Goal: Task Accomplishment & Management: Manage account settings

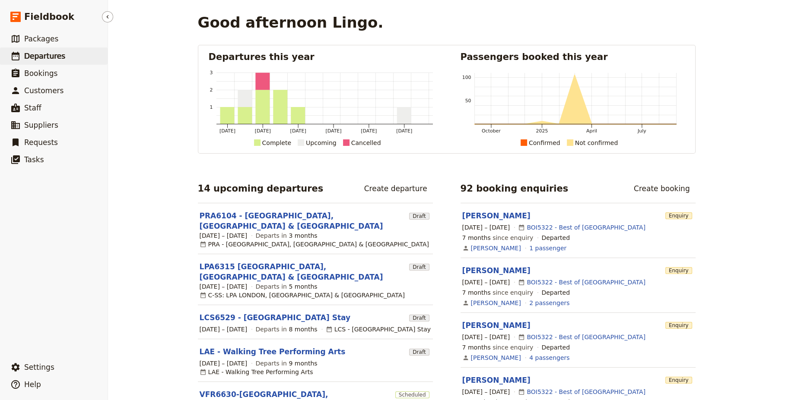
click at [31, 59] on span "Departures" at bounding box center [44, 56] width 41 height 9
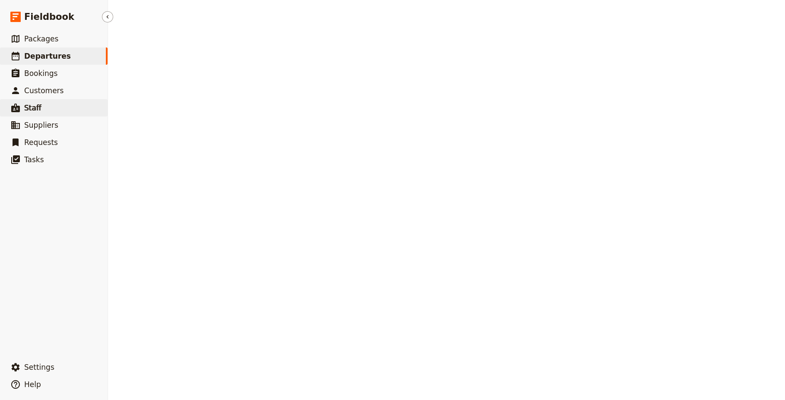
select select "CREATED_AT"
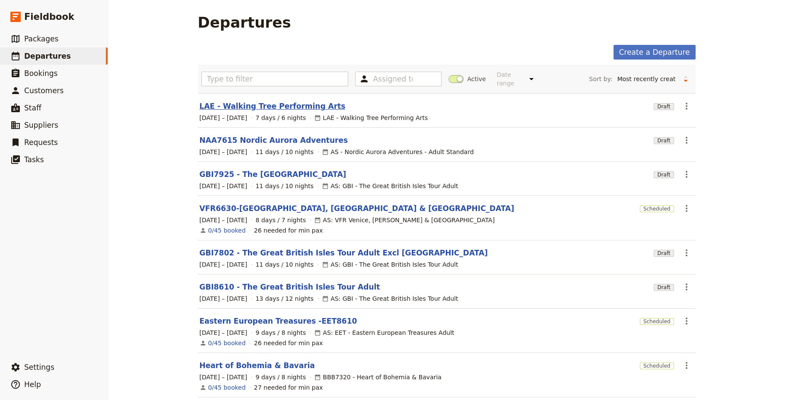
click at [242, 101] on link "LAE - Walking Tree Performing Arts" at bounding box center [273, 106] width 146 height 10
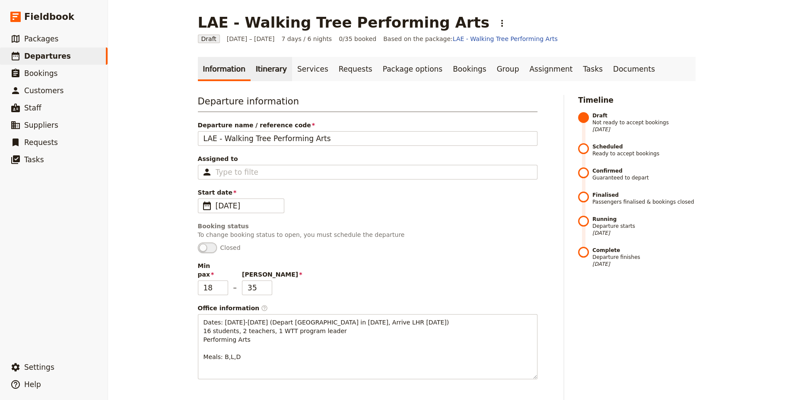
click at [263, 70] on link "Itinerary" at bounding box center [270, 69] width 41 height 24
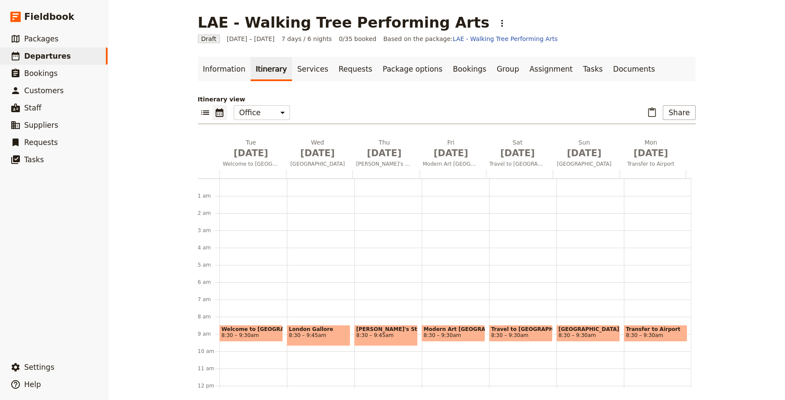
scroll to position [112, 0]
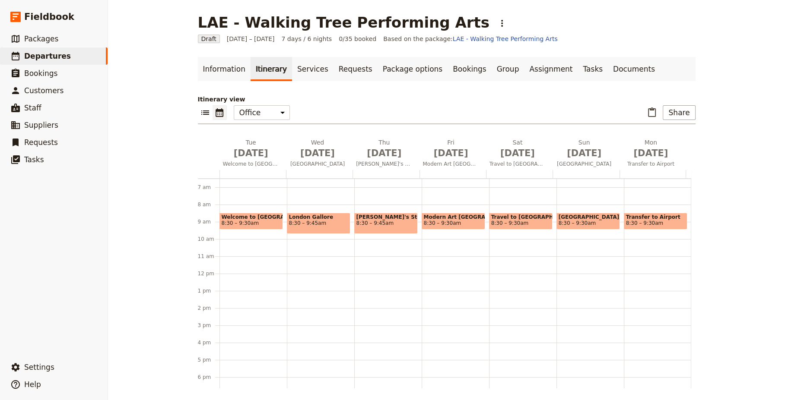
click at [250, 222] on span "8:30 – 9:30am" at bounding box center [251, 223] width 59 height 6
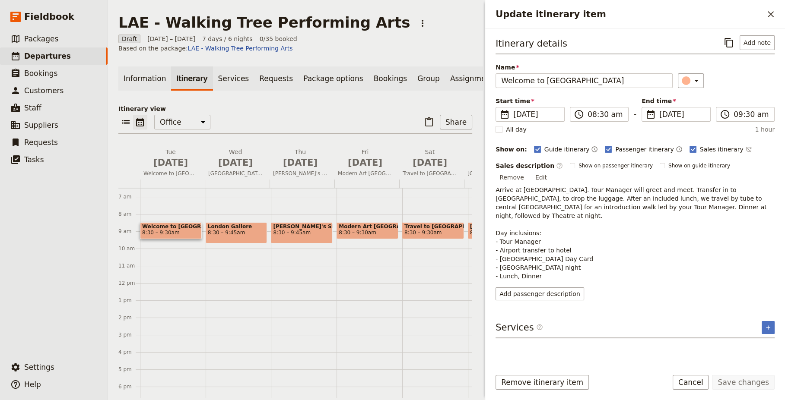
click at [228, 230] on span "8:30 – 9:45am" at bounding box center [236, 233] width 57 height 6
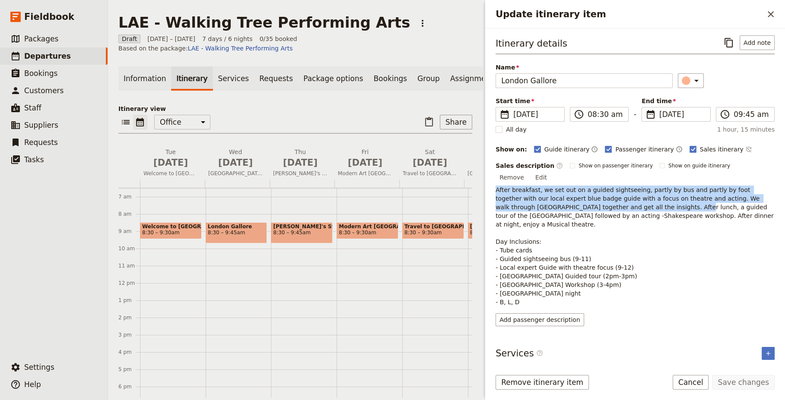
drag, startPoint x: 496, startPoint y: 180, endPoint x: 583, endPoint y: 193, distance: 87.8
click at [583, 193] on span "After breakfast, we set out on a guided sightseeing, partly by bus and partly b…" at bounding box center [635, 246] width 280 height 119
copy span "After breakfast, we set out on a guided sightseeing, partly by bus and partly b…"
click at [167, 230] on span "8:30 – 9:30am" at bounding box center [161, 233] width 38 height 6
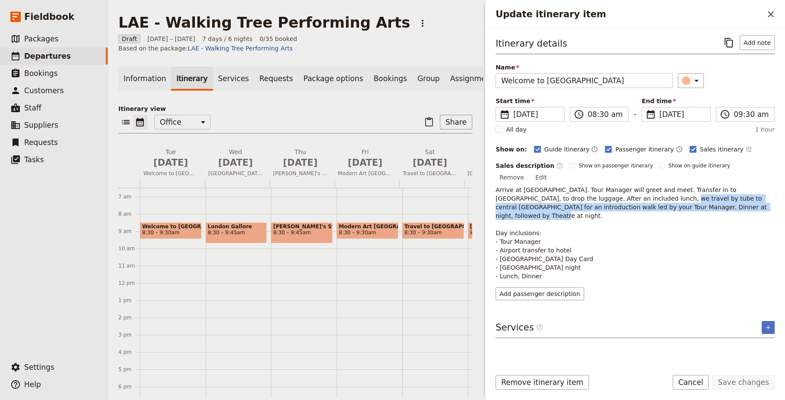
drag, startPoint x: 596, startPoint y: 188, endPoint x: 672, endPoint y: 196, distance: 76.8
click at [672, 196] on p "Arrive at [GEOGRAPHIC_DATA]. Tour Manager will greet and meet. Transfer in to […" at bounding box center [634, 233] width 279 height 95
click at [551, 171] on button "Edit" at bounding box center [540, 177] width 19 height 13
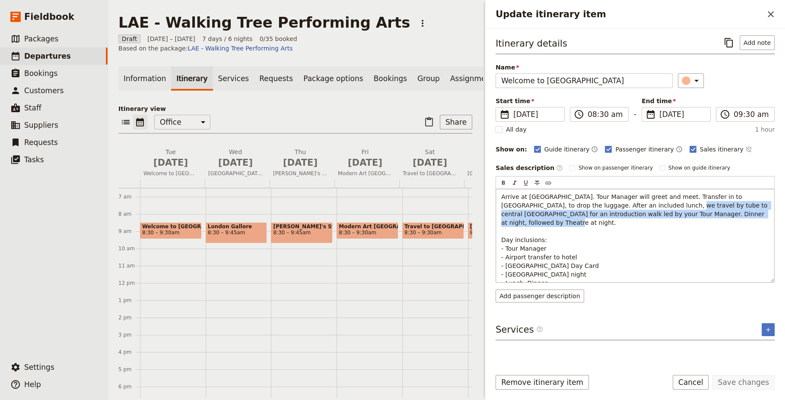
drag, startPoint x: 708, startPoint y: 213, endPoint x: 616, endPoint y: 205, distance: 92.8
click at [616, 205] on p "Arrive at [GEOGRAPHIC_DATA]. Tour Manager will greet and meet. Transfer in to […" at bounding box center [635, 240] width 268 height 95
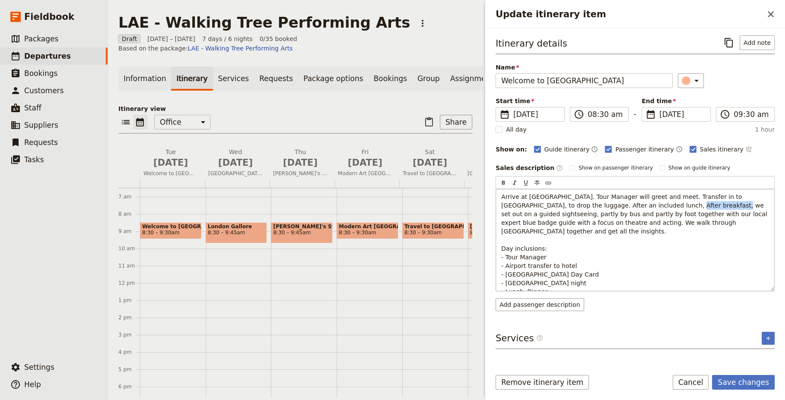
drag, startPoint x: 617, startPoint y: 206, endPoint x: 656, endPoint y: 202, distance: 39.5
click at [656, 202] on span "Arrive at [GEOGRAPHIC_DATA]. Tour Manager will greet and meet. Transfer in to […" at bounding box center [635, 244] width 268 height 102
drag, startPoint x: 712, startPoint y: 204, endPoint x: 517, endPoint y: 216, distance: 195.1
click at [517, 216] on span "Arrive at [GEOGRAPHIC_DATA]. Tour Manager will greet and meet. Transfer in to […" at bounding box center [634, 244] width 266 height 102
click at [682, 222] on p "Arrive at [GEOGRAPHIC_DATA]. Tour Manager will greet and meet. Transfer in to […" at bounding box center [635, 245] width 268 height 104
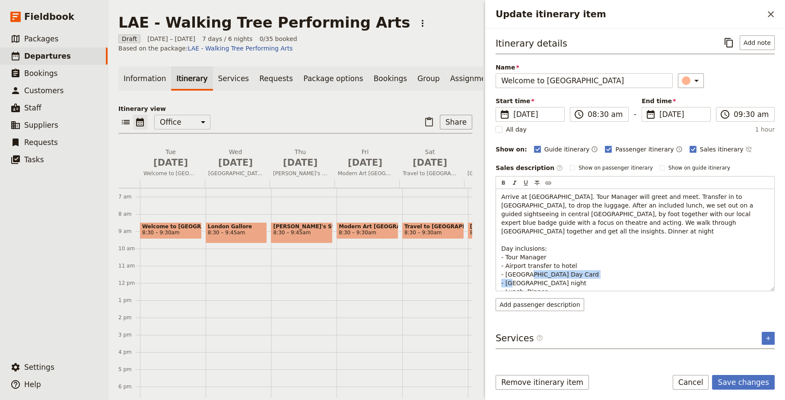
drag, startPoint x: 581, startPoint y: 273, endPoint x: 495, endPoint y: 274, distance: 86.8
click at [495, 274] on div "​ ​ ​ ​ ​ Arrive at [GEOGRAPHIC_DATA]. Tour Manager will greet and meet. Transf…" at bounding box center [634, 233] width 279 height 115
click at [580, 254] on p "Arrive at [GEOGRAPHIC_DATA]. Tour Manager will greet and meet. Transfer in to […" at bounding box center [635, 240] width 268 height 95
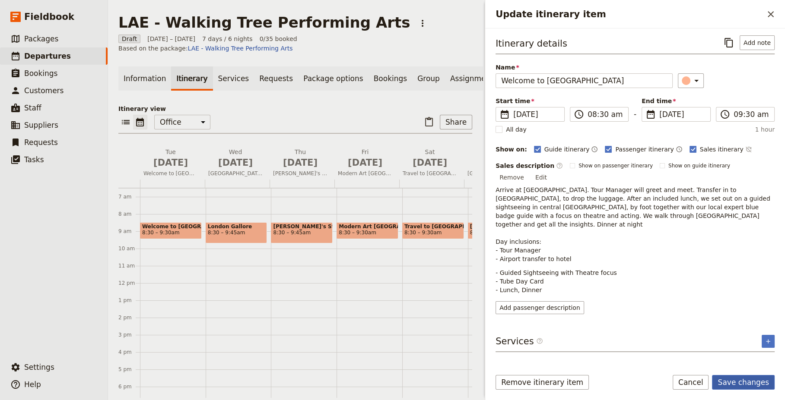
click at [746, 384] on button "Save changes" at bounding box center [743, 382] width 63 height 15
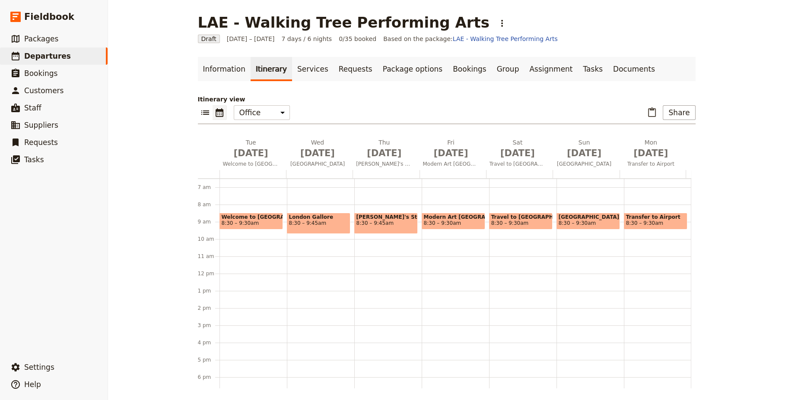
click at [556, 275] on div "[GEOGRAPHIC_DATA] 8:30 – 9:30am" at bounding box center [589, 274] width 67 height 415
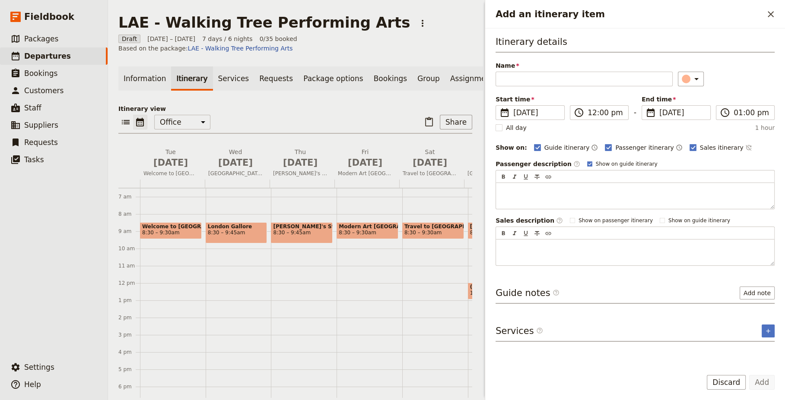
click at [234, 230] on span "8:30 – 9:45am" at bounding box center [236, 233] width 57 height 6
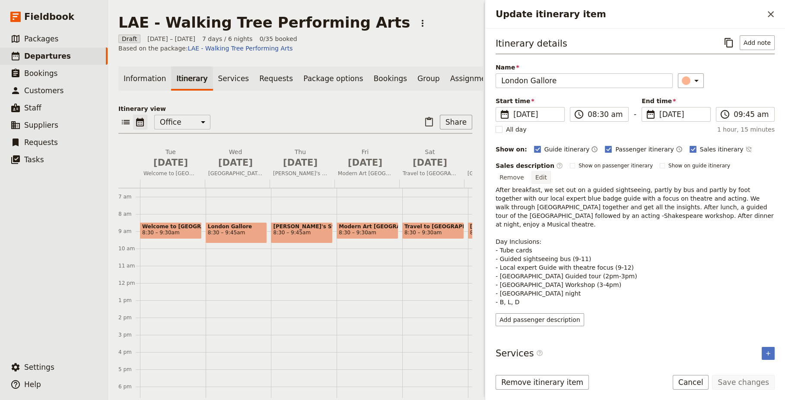
click at [551, 171] on button "Edit" at bounding box center [540, 177] width 19 height 13
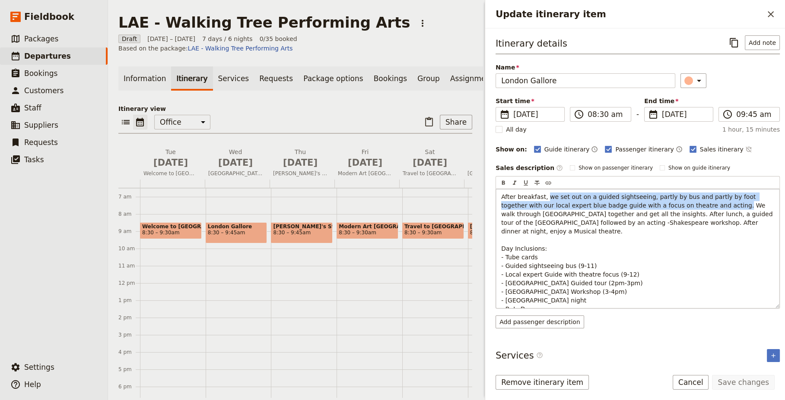
drag, startPoint x: 544, startPoint y: 197, endPoint x: 685, endPoint y: 206, distance: 141.5
click at [685, 206] on span "After breakfast, we set out on a guided sightseeing, partly by bus and partly b…" at bounding box center [637, 252] width 273 height 119
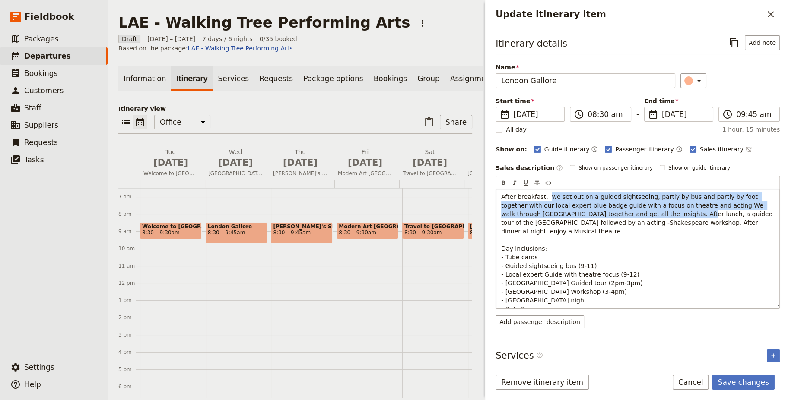
drag, startPoint x: 607, startPoint y: 213, endPoint x: 546, endPoint y: 198, distance: 62.8
click at [546, 198] on span "After breakfast, we set out on a guided sightseeing, partly by bus and partly b…" at bounding box center [637, 252] width 273 height 119
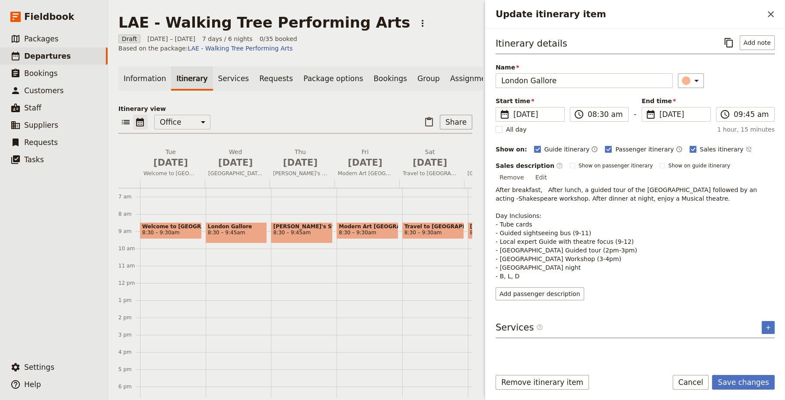
click at [564, 204] on p "After breakfast, After lunch, a guided tour of the [GEOGRAPHIC_DATA] followed b…" at bounding box center [634, 233] width 279 height 95
click at [536, 187] on span "After breakfast, After lunch, a guided tour of the [GEOGRAPHIC_DATA] followed b…" at bounding box center [626, 233] width 263 height 93
drag, startPoint x: 764, startPoint y: 168, endPoint x: 758, endPoint y: 168, distance: 5.6
click at [551, 171] on button "Edit" at bounding box center [540, 177] width 19 height 13
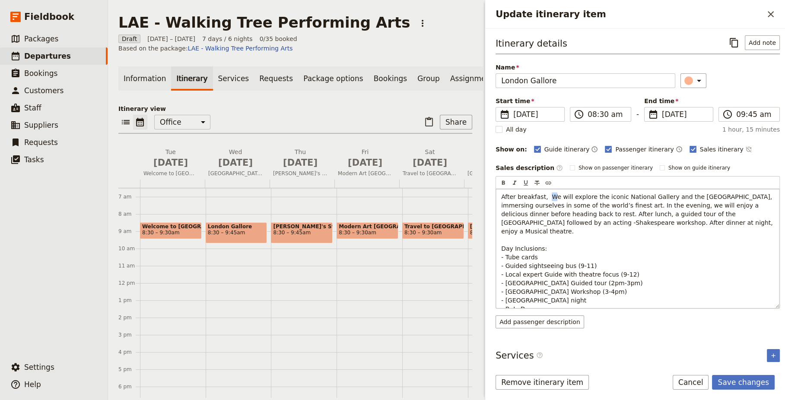
click at [546, 196] on span "After breakfast, We will explore the iconic National Gallery and the [GEOGRAPHI…" at bounding box center [637, 252] width 273 height 119
drag, startPoint x: 644, startPoint y: 206, endPoint x: 585, endPoint y: 219, distance: 60.0
click at [577, 216] on p "After breakfast, we will explore the iconic National Gallery and the [GEOGRAPHI…" at bounding box center [637, 253] width 273 height 121
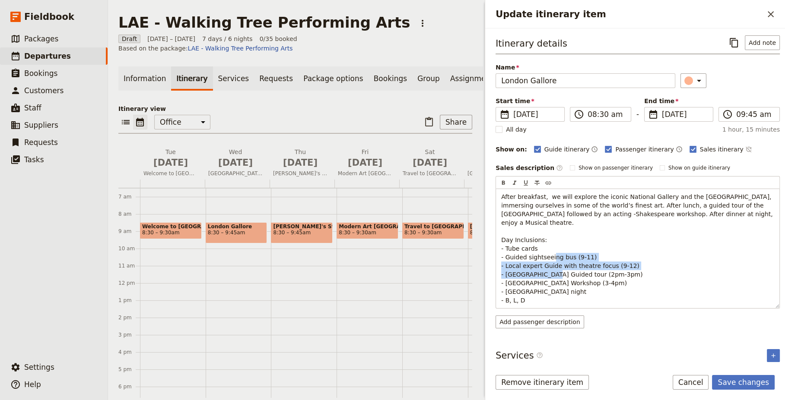
drag, startPoint x: 627, startPoint y: 263, endPoint x: 494, endPoint y: 260, distance: 133.1
click at [494, 260] on div "Itinerary details ​ Add note Name [GEOGRAPHIC_DATA] Gallore ​ Start time ​ [DAT…" at bounding box center [635, 196] width 300 height 334
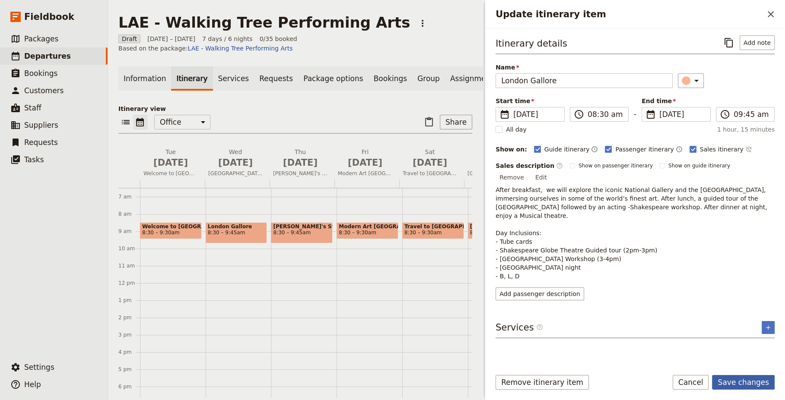
click at [743, 384] on button "Save changes" at bounding box center [743, 382] width 63 height 15
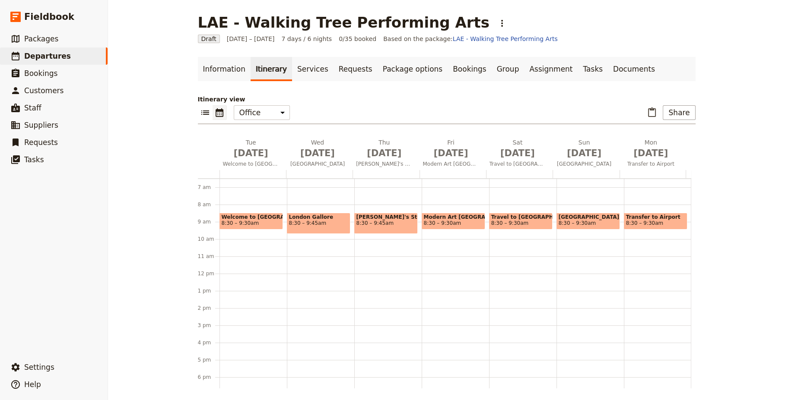
click at [379, 222] on span "8:30 – 9:45am" at bounding box center [385, 223] width 59 height 6
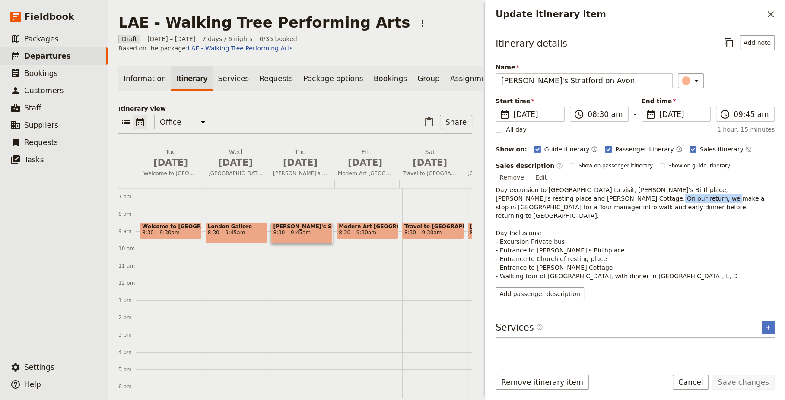
drag, startPoint x: 572, startPoint y: 188, endPoint x: 615, endPoint y: 187, distance: 43.6
click at [615, 187] on span "Day excursion to [GEOGRAPHIC_DATA] to visit, [PERSON_NAME]'s Birthplace, [PERSO…" at bounding box center [630, 233] width 271 height 93
drag, startPoint x: 615, startPoint y: 187, endPoint x: 601, endPoint y: 188, distance: 14.3
click at [601, 188] on span "Day excursion to [GEOGRAPHIC_DATA] to visit, [PERSON_NAME]'s Birthplace, [PERSO…" at bounding box center [630, 233] width 271 height 93
click at [599, 191] on span "Day excursion to [GEOGRAPHIC_DATA] to visit, [PERSON_NAME]'s Birthplace, [PERSO…" at bounding box center [630, 233] width 271 height 93
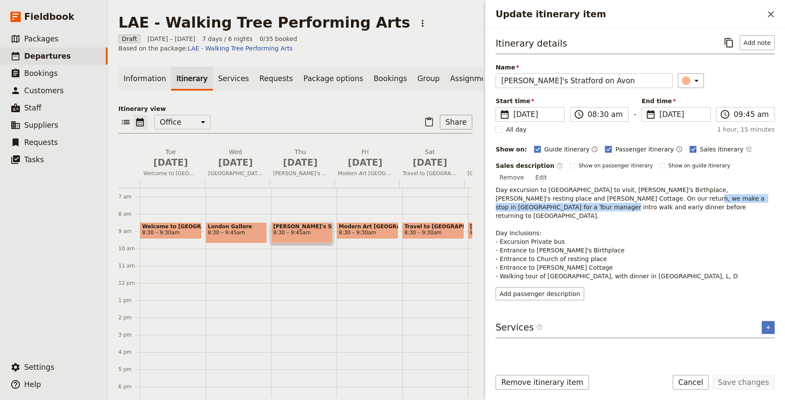
drag, startPoint x: 600, startPoint y: 188, endPoint x: 753, endPoint y: 185, distance: 152.5
click at [753, 187] on span "Day excursion to [GEOGRAPHIC_DATA] to visit, [PERSON_NAME]'s Birthplace, [PERSO…" at bounding box center [630, 233] width 271 height 93
drag, startPoint x: 753, startPoint y: 185, endPoint x: 732, endPoint y: 219, distance: 39.6
click at [732, 219] on p "Day excursion to [GEOGRAPHIC_DATA] to visit, [PERSON_NAME]'s Birthplace, [PERSO…" at bounding box center [634, 233] width 279 height 95
click at [551, 171] on button "Edit" at bounding box center [540, 177] width 19 height 13
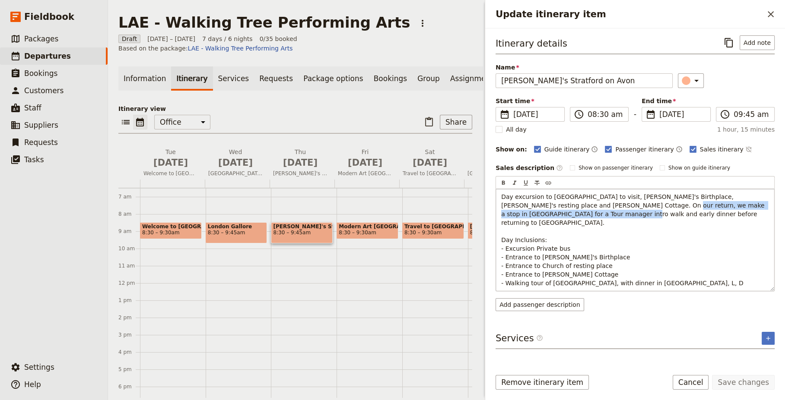
drag, startPoint x: 593, startPoint y: 205, endPoint x: 526, endPoint y: 214, distance: 68.0
click at [526, 214] on span "Day excursion to [GEOGRAPHIC_DATA] to visit, [PERSON_NAME]'s Birthplace, [PERSO…" at bounding box center [633, 239] width 265 height 93
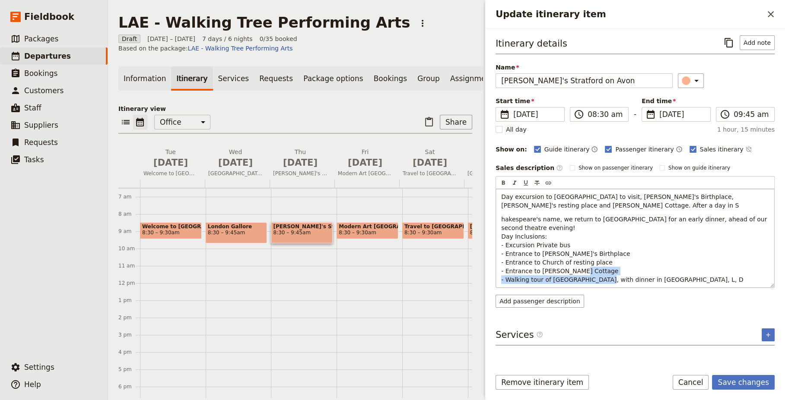
drag, startPoint x: 618, startPoint y: 267, endPoint x: 506, endPoint y: 269, distance: 112.7
click at [506, 269] on p "hakespeare's name, we return to [GEOGRAPHIC_DATA] for an early dinner, ahead of…" at bounding box center [635, 249] width 268 height 69
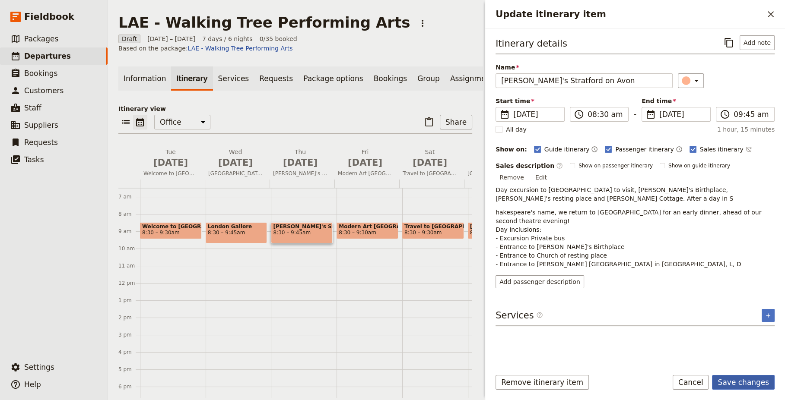
click at [755, 384] on button "Save changes" at bounding box center [743, 382] width 63 height 15
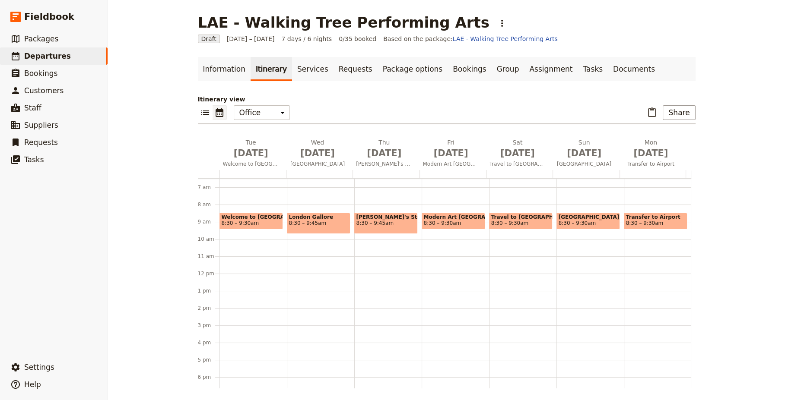
click at [317, 217] on span "London Gallore" at bounding box center [318, 217] width 59 height 6
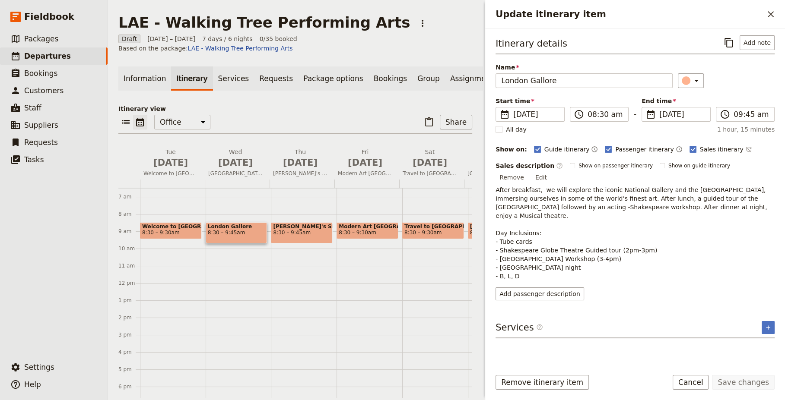
click at [365, 230] on span "8:30 – 9:30am" at bounding box center [358, 233] width 38 height 6
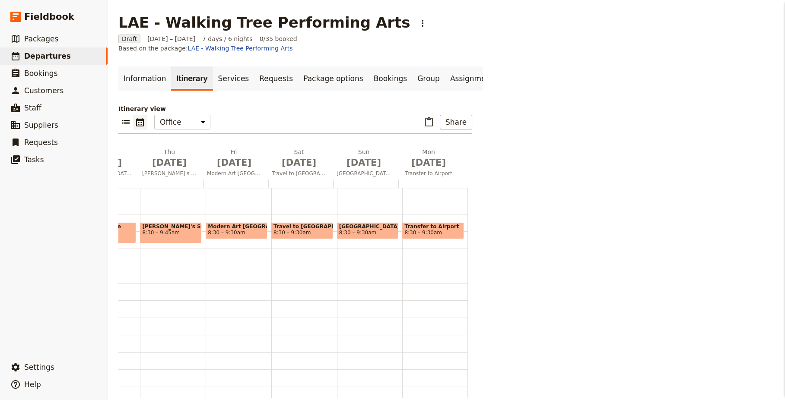
scroll to position [0, 0]
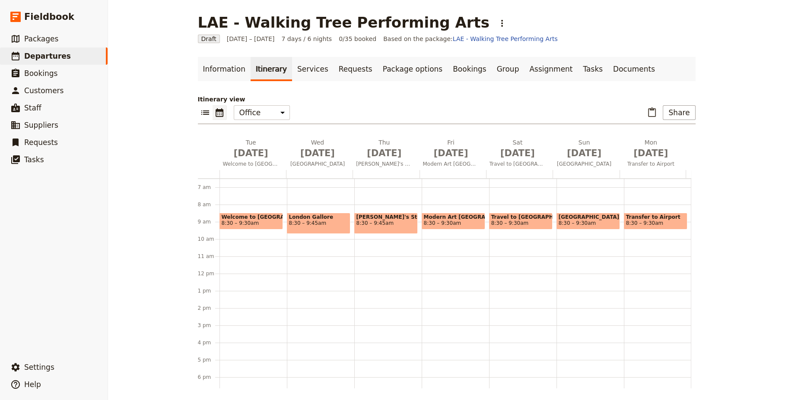
click at [726, 155] on div "LAE - Walking Tree Performing Arts ​ Draft [DATE] – [DATE] 7 days / 6 nights 0/…" at bounding box center [446, 200] width 677 height 400
click at [387, 105] on div "​ ​ Office Guide Passenger Sales ​ Share" at bounding box center [447, 114] width 498 height 19
click at [226, 71] on link "Information" at bounding box center [224, 69] width 53 height 24
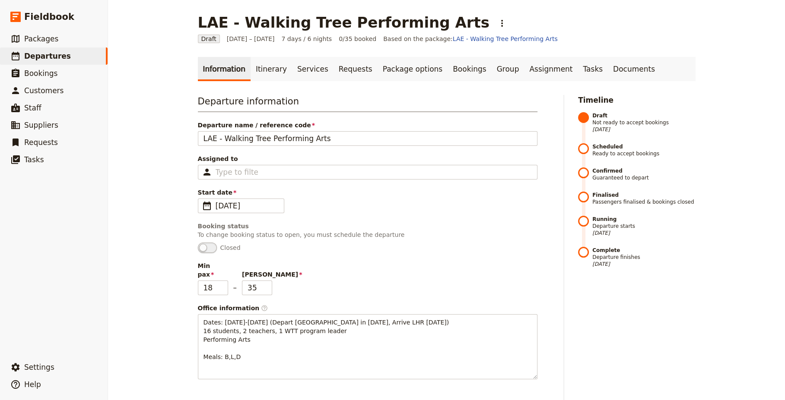
click at [461, 233] on p "To change booking status to open, you must schedule the departure" at bounding box center [367, 235] width 339 height 9
click at [608, 69] on link "Documents" at bounding box center [634, 69] width 52 height 24
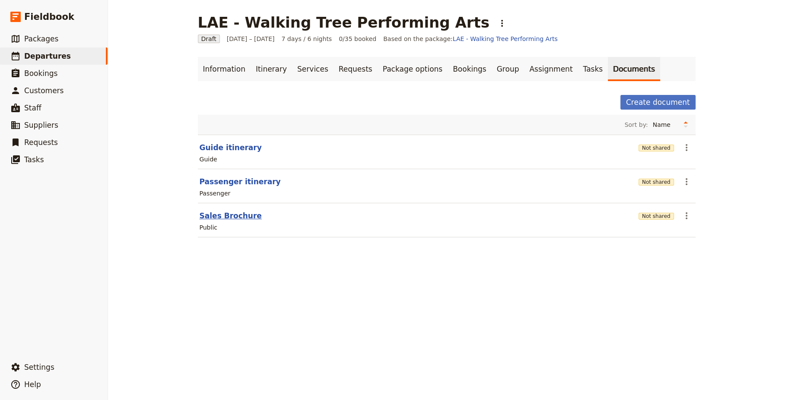
click at [228, 217] on button "Sales Brochure" at bounding box center [231, 216] width 62 height 10
select select "DEFAULT"
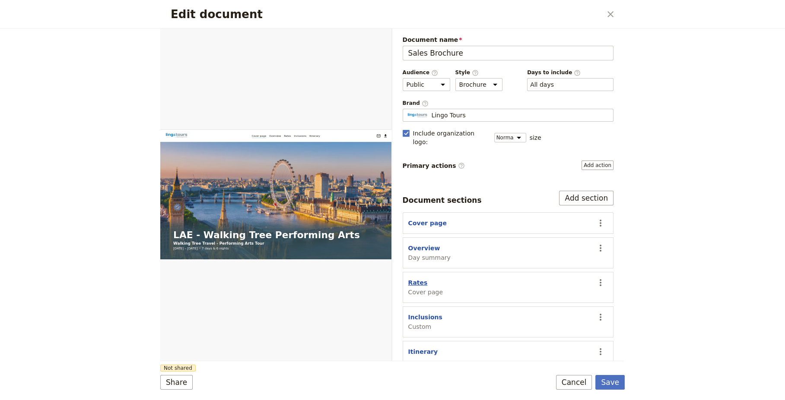
click at [415, 279] on button "Rates" at bounding box center [417, 283] width 19 height 9
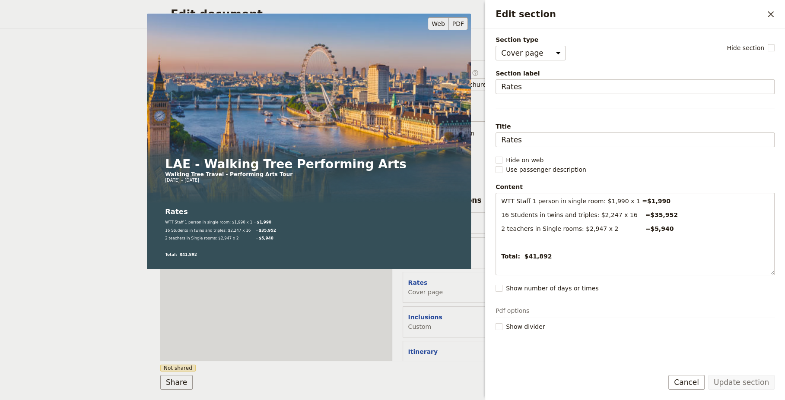
click at [460, 25] on button "PDF" at bounding box center [458, 23] width 19 height 13
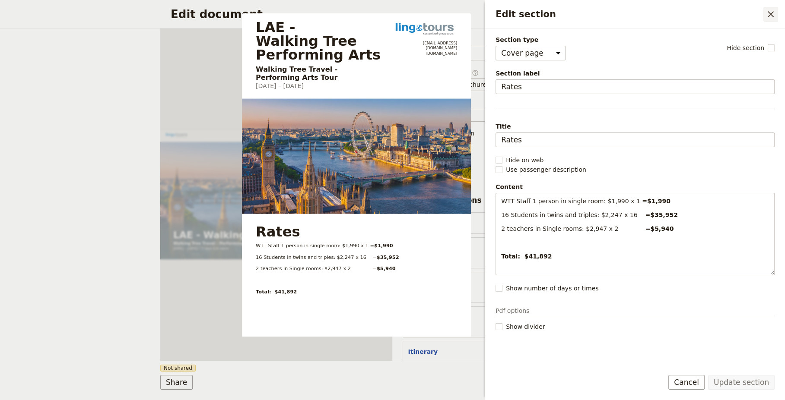
click at [771, 13] on icon "Close drawer" at bounding box center [770, 14] width 6 height 6
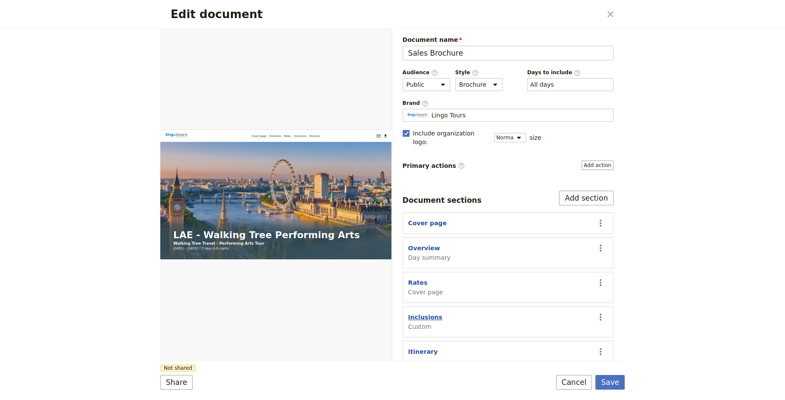
click at [427, 313] on button "Inclusions" at bounding box center [425, 317] width 34 height 9
select select "CUSTOM"
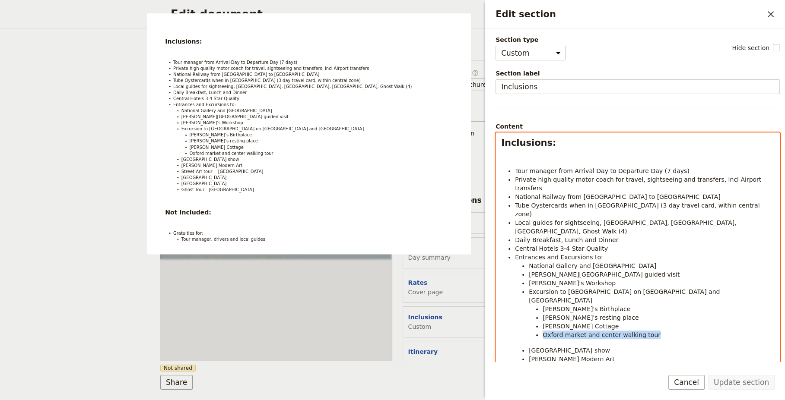
drag, startPoint x: 656, startPoint y: 303, endPoint x: 537, endPoint y: 298, distance: 119.3
click at [542, 331] on li "Oxford market and center walking tour" at bounding box center [657, 335] width 231 height 9
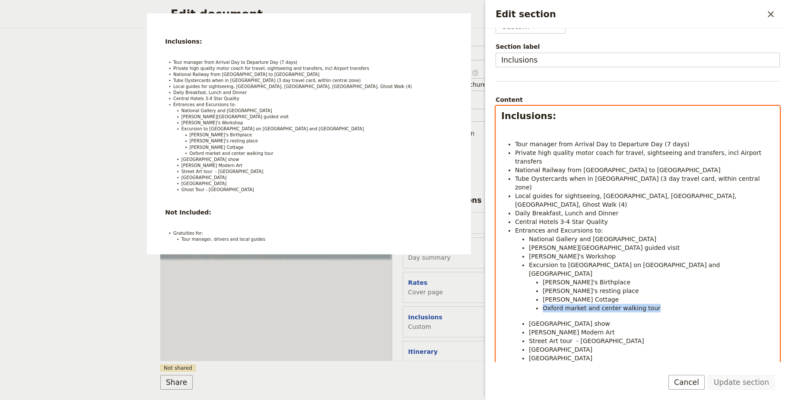
scroll to position [35, 0]
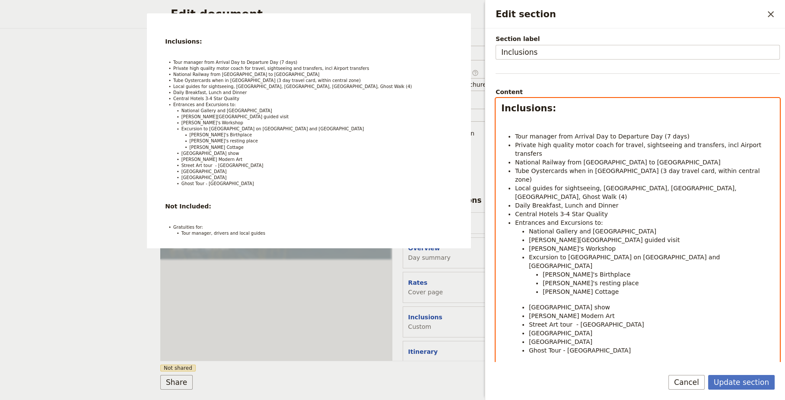
click at [602, 303] on li "[GEOGRAPHIC_DATA] show" at bounding box center [651, 307] width 245 height 9
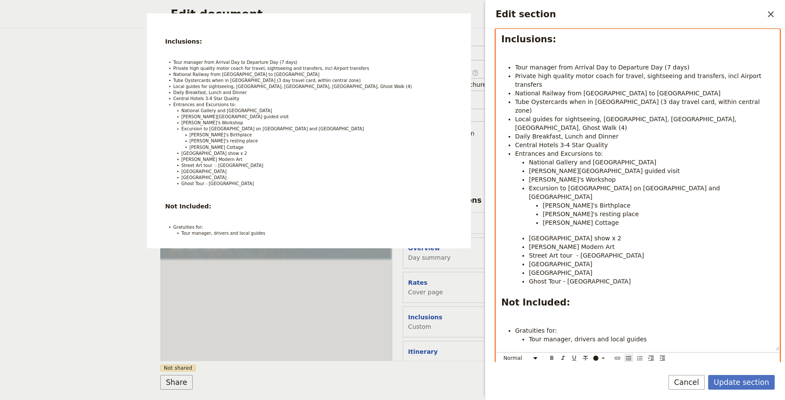
scroll to position [104, 0]
click at [409, 380] on div "Share Not shared Save Cancel" at bounding box center [392, 382] width 464 height 15
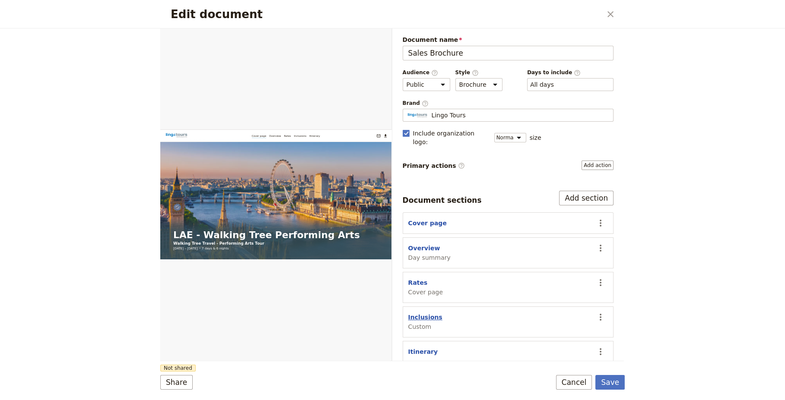
click at [422, 313] on button "Inclusions" at bounding box center [425, 317] width 34 height 9
select select "CUSTOM"
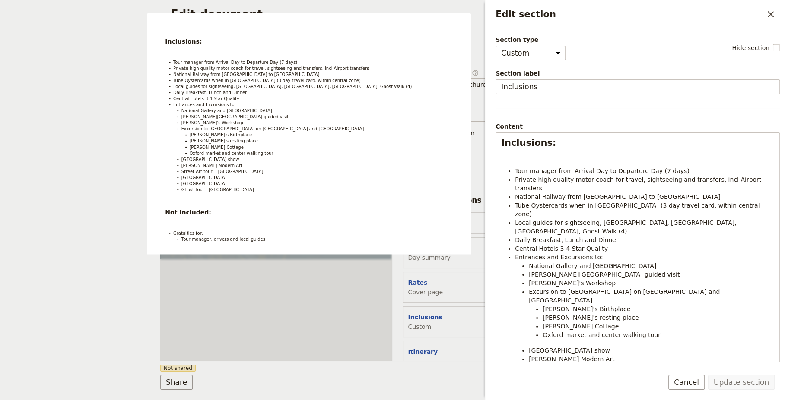
click at [457, 374] on form "Web PDF ​ Document name Sales Brochure Preview Audience ​ Public Passenger Guid…" at bounding box center [392, 215] width 464 height 372
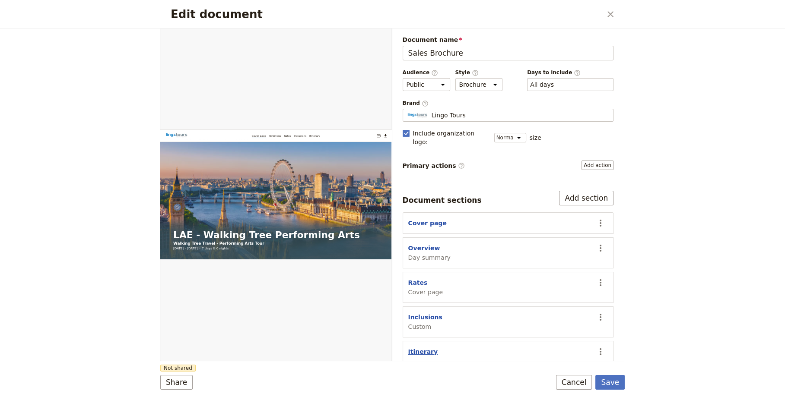
click at [421, 348] on button "Itinerary" at bounding box center [423, 352] width 30 height 9
select select "ITINERARY"
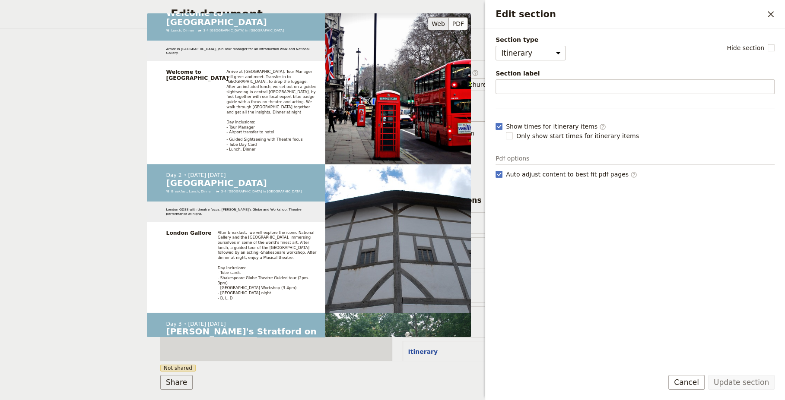
scroll to position [0, 0]
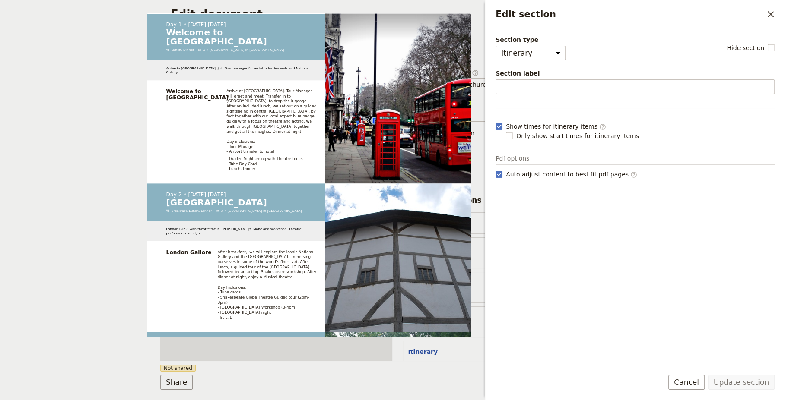
drag, startPoint x: 125, startPoint y: 74, endPoint x: 134, endPoint y: 77, distance: 9.6
click at [125, 74] on div "Edit document ​ Web PDF ​ Document name Sales Brochure Preview Audience ​ Publi…" at bounding box center [392, 200] width 785 height 400
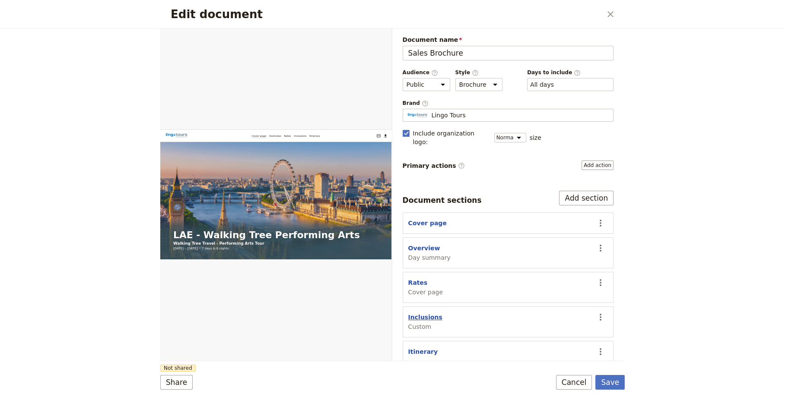
click at [420, 313] on button "Inclusions" at bounding box center [425, 317] width 34 height 9
select select "CUSTOM"
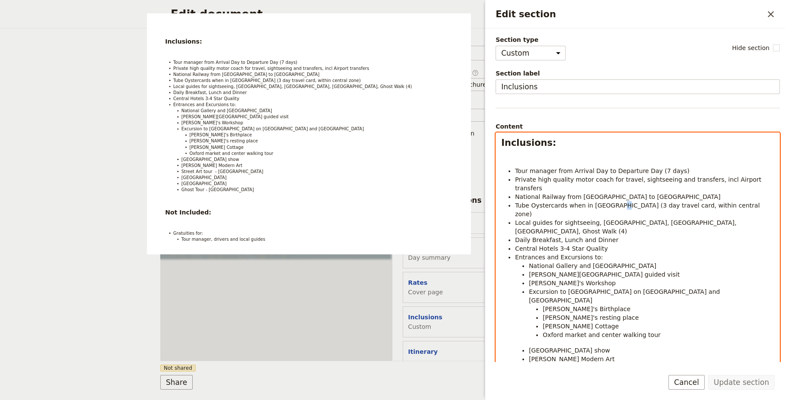
click at [610, 202] on span "Tube Oystercards when in [GEOGRAPHIC_DATA] (3 day travel card, within central z…" at bounding box center [638, 210] width 247 height 16
click at [596, 346] on li "[GEOGRAPHIC_DATA] show" at bounding box center [651, 350] width 245 height 9
click at [614, 346] on li "Two (2) [GEOGRAPHIC_DATA] show" at bounding box center [651, 350] width 245 height 9
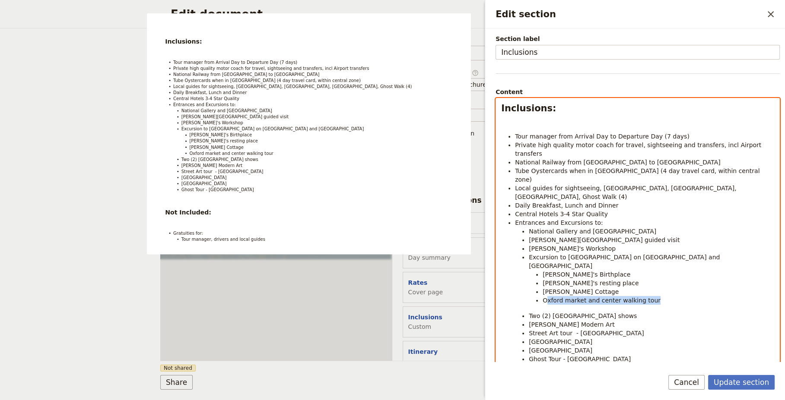
drag, startPoint x: 620, startPoint y: 263, endPoint x: 545, endPoint y: 266, distance: 75.2
click at [545, 296] on li "Oxford market and center walking tour" at bounding box center [657, 300] width 231 height 9
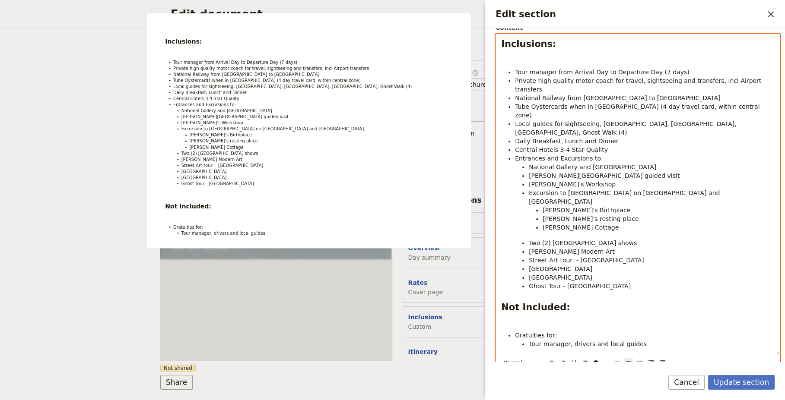
scroll to position [113, 0]
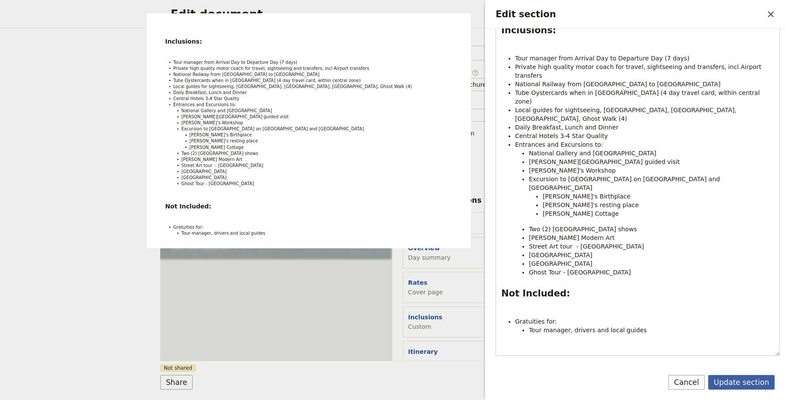
click at [743, 386] on button "Update section" at bounding box center [741, 382] width 67 height 15
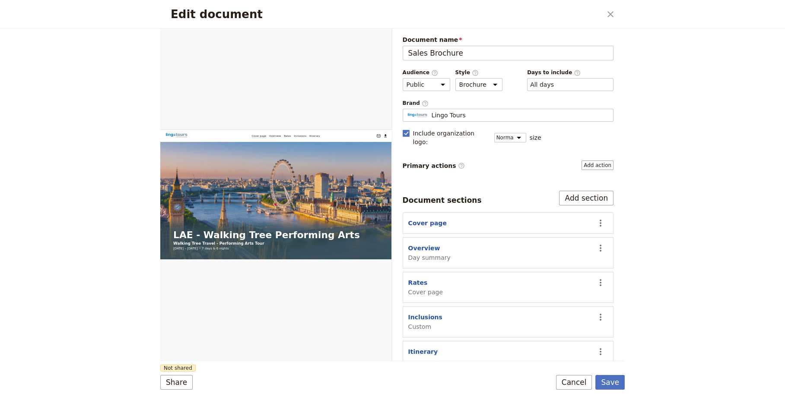
click at [700, 298] on div "Edit document ​ Web PDF ​ Document name Sales Brochure Preview Audience ​ Publi…" at bounding box center [392, 200] width 785 height 400
click at [414, 279] on button "Rates" at bounding box center [417, 283] width 19 height 9
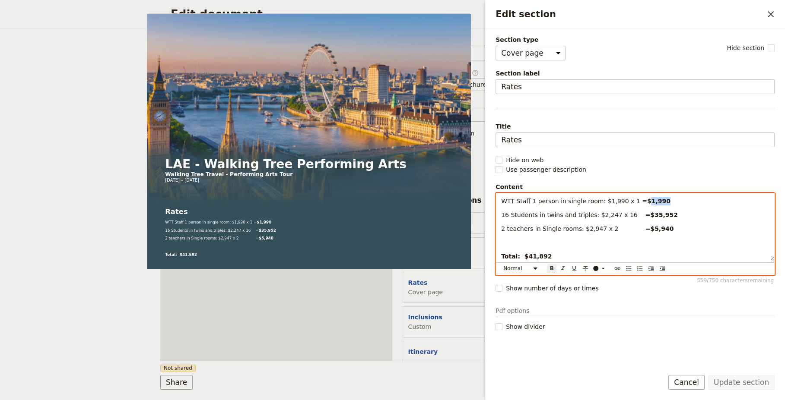
drag, startPoint x: 648, startPoint y: 199, endPoint x: 633, endPoint y: 199, distance: 14.7
click at [633, 199] on p "WTT Staff 1 person in single room: $1,990 x 1 = $1,990" at bounding box center [635, 201] width 268 height 9
drag, startPoint x: 611, startPoint y: 199, endPoint x: 599, endPoint y: 201, distance: 12.7
click at [599, 201] on span "WTT Staff 1 person in single room: $1,990 x 1 =" at bounding box center [574, 201] width 146 height 7
drag, startPoint x: 648, startPoint y: 201, endPoint x: 633, endPoint y: 200, distance: 15.2
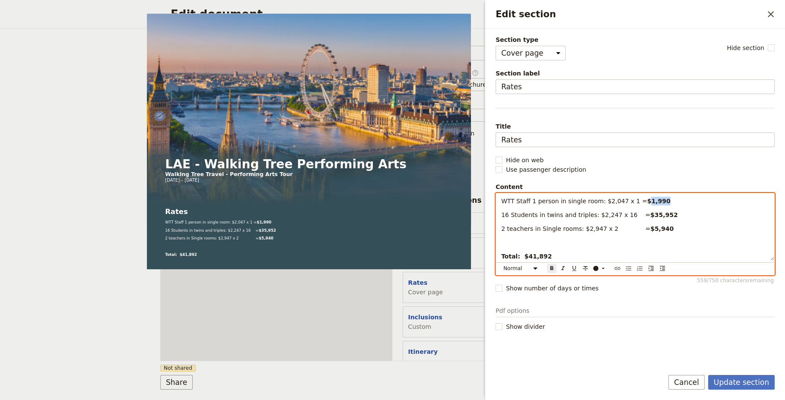
click at [647, 200] on strong "$1,990" at bounding box center [658, 201] width 23 height 7
click at [598, 215] on span "16 Students in twins and triples: $2,247 x 16 =" at bounding box center [575, 215] width 149 height 7
click at [666, 214] on p "16 Students in twins and triples: $2,287 x 16 = $35,952" at bounding box center [635, 215] width 268 height 9
click at [650, 214] on strong "$35,952" at bounding box center [664, 215] width 28 height 7
drag, startPoint x: 641, startPoint y: 214, endPoint x: 645, endPoint y: 220, distance: 7.2
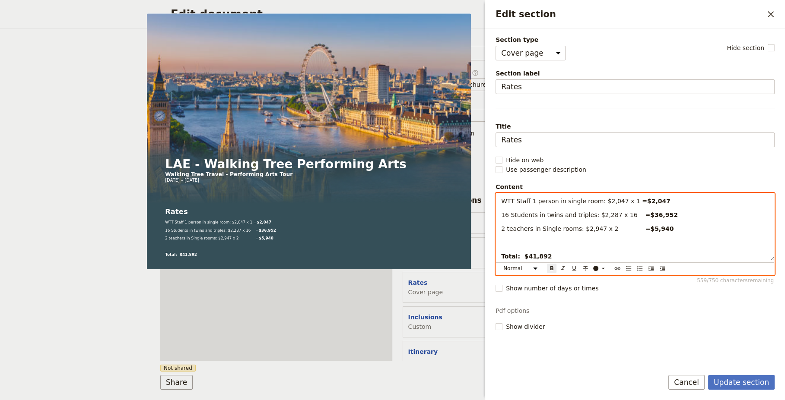
click at [650, 214] on strong "$36,952" at bounding box center [664, 215] width 28 height 7
click at [657, 232] on div "WTT Staff 1 person in single room: $2,047 x 1 = $2,047 16 Students in twins and…" at bounding box center [635, 226] width 278 height 67
drag, startPoint x: 591, startPoint y: 228, endPoint x: 582, endPoint y: 227, distance: 8.7
click at [582, 227] on span "2 teachers in Single rooms: $2,947 x 2 =" at bounding box center [575, 228] width 149 height 7
click at [650, 228] on strong "$5,940" at bounding box center [661, 228] width 23 height 7
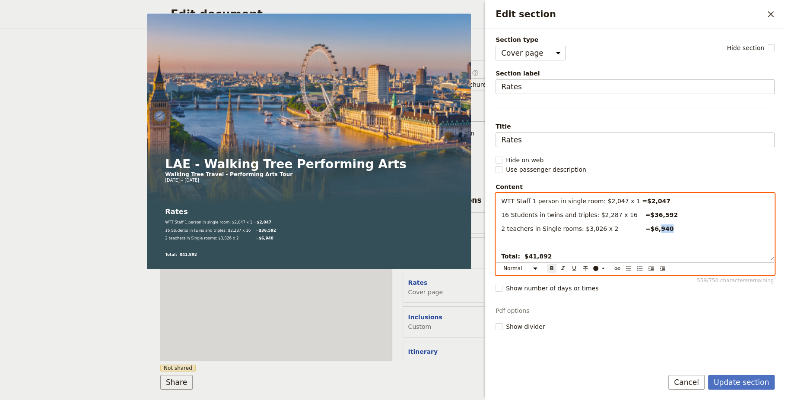
drag, startPoint x: 647, startPoint y: 229, endPoint x: 639, endPoint y: 229, distance: 7.8
click at [639, 229] on p "2 teachers in Single rooms: $3,026 x 2 = $6,940" at bounding box center [635, 229] width 268 height 9
click at [527, 255] on strong "Total: $41,892" at bounding box center [526, 256] width 51 height 7
drag, startPoint x: 541, startPoint y: 256, endPoint x: 533, endPoint y: 256, distance: 7.8
click at [533, 256] on p "Total: $42,892" at bounding box center [635, 256] width 268 height 9
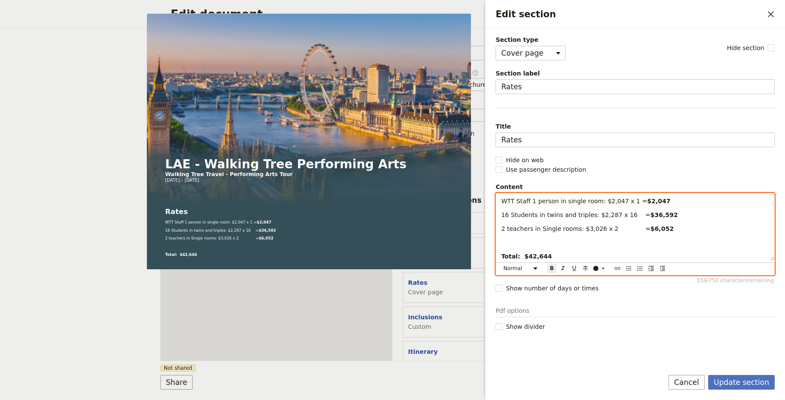
click at [675, 233] on div "WTT Staff 1 person in single room: $2,047 x 1 = $2,047 16 Students in twins and…" at bounding box center [635, 226] width 278 height 67
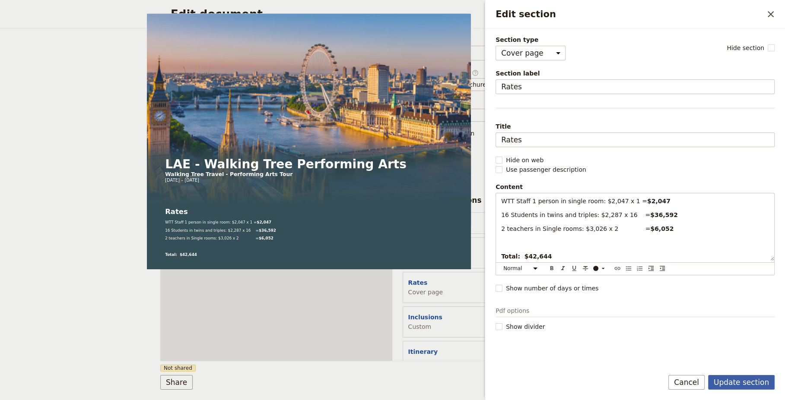
click at [744, 382] on button "Update section" at bounding box center [741, 382] width 67 height 15
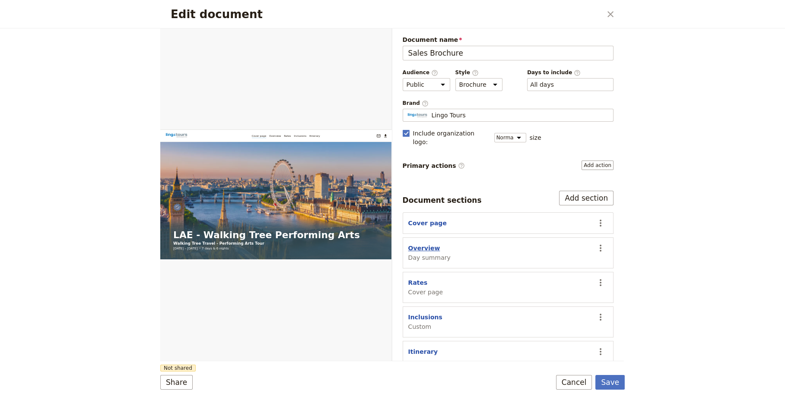
click at [422, 244] on button "Overview" at bounding box center [424, 248] width 32 height 9
select select "DAY_SUMMARY"
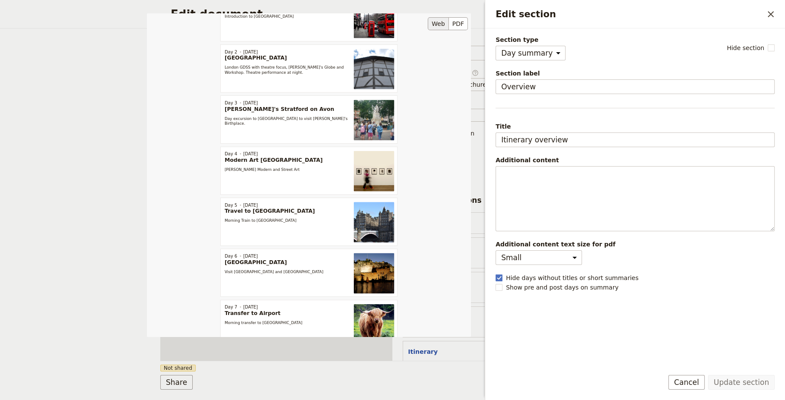
scroll to position [0, 0]
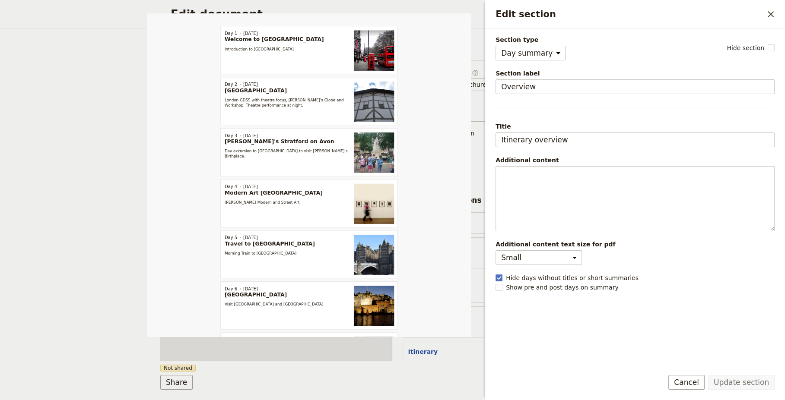
click at [502, 330] on div "Section type Cover page Day summary Itinerary Custom Hide section Section label…" at bounding box center [634, 198] width 279 height 326
click at [696, 380] on button "Cancel" at bounding box center [686, 382] width 36 height 15
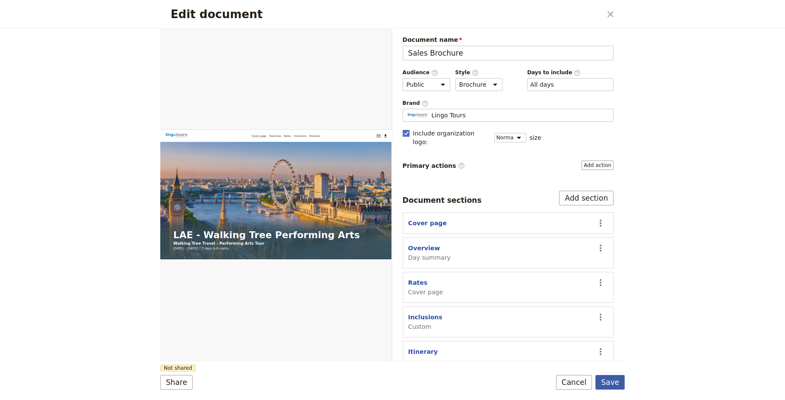
click at [613, 383] on button "Save" at bounding box center [609, 382] width 29 height 15
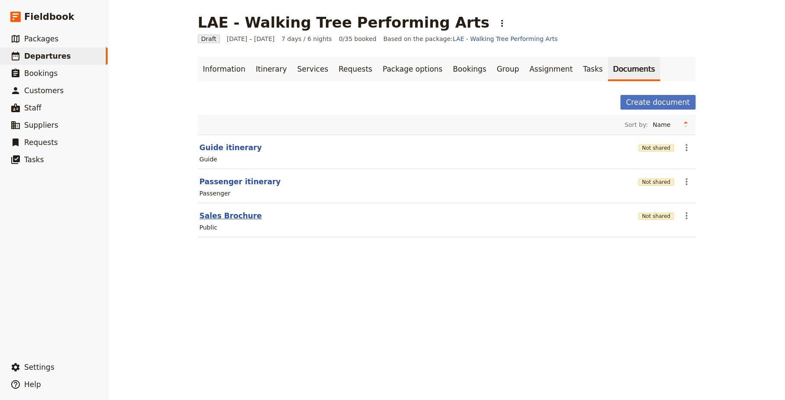
click at [219, 215] on button "Sales Brochure" at bounding box center [231, 216] width 62 height 10
select select "DEFAULT"
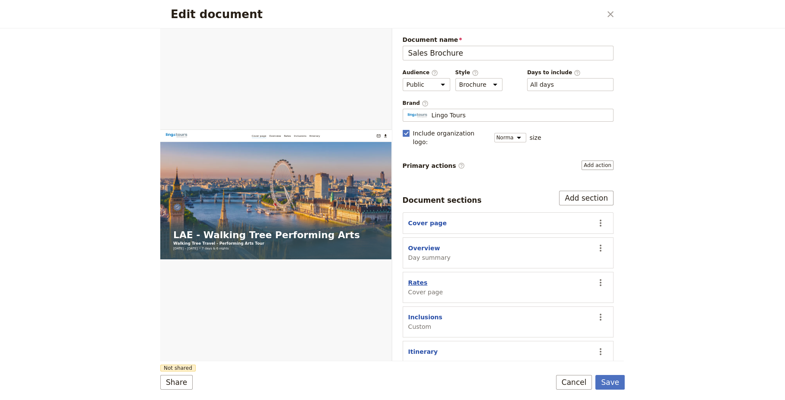
click at [418, 279] on button "Rates" at bounding box center [417, 283] width 19 height 9
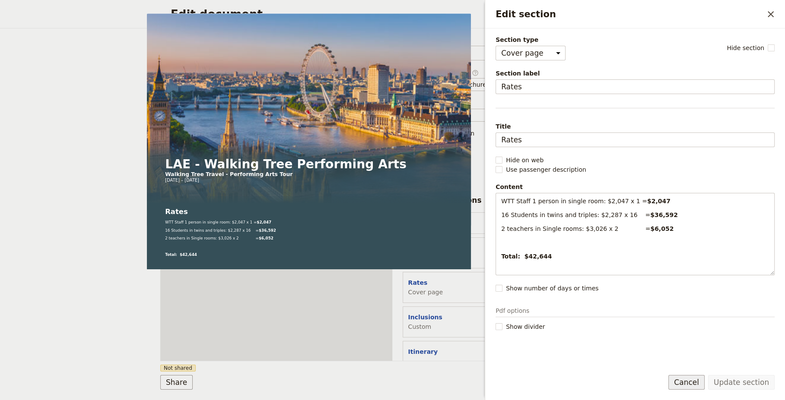
drag, startPoint x: 694, startPoint y: 384, endPoint x: 664, endPoint y: 380, distance: 30.8
click at [694, 384] on button "Cancel" at bounding box center [686, 382] width 36 height 15
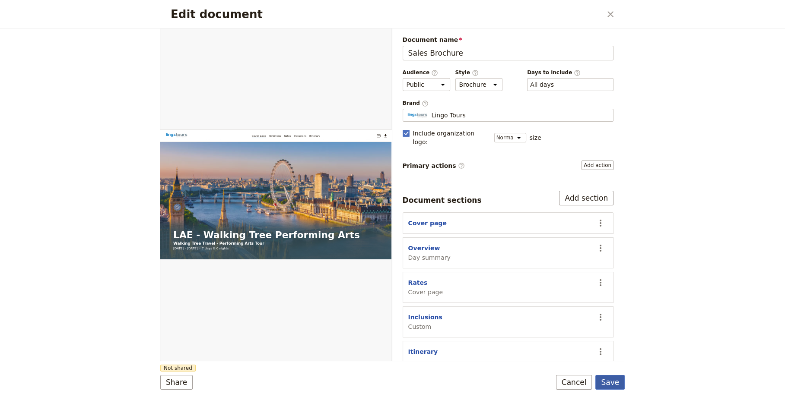
click at [611, 385] on button "Save" at bounding box center [609, 382] width 29 height 15
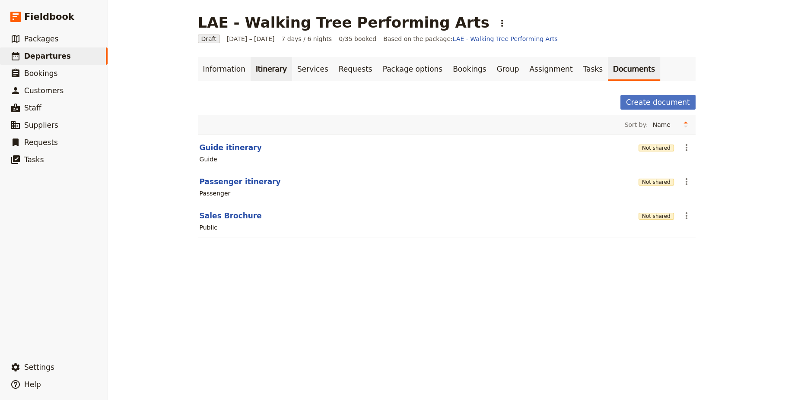
click at [263, 69] on link "Itinerary" at bounding box center [270, 69] width 41 height 24
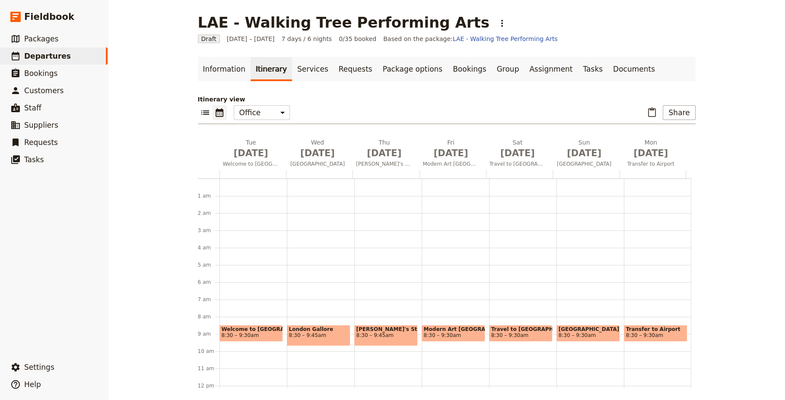
scroll to position [112, 0]
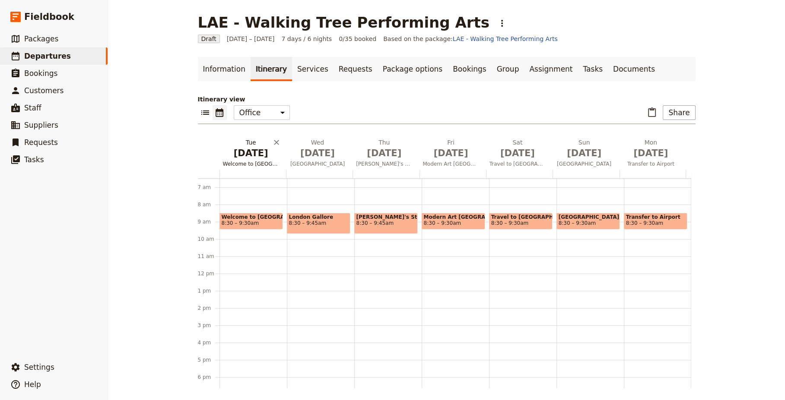
click at [247, 162] on span "Welcome to [GEOGRAPHIC_DATA]" at bounding box center [250, 164] width 63 height 7
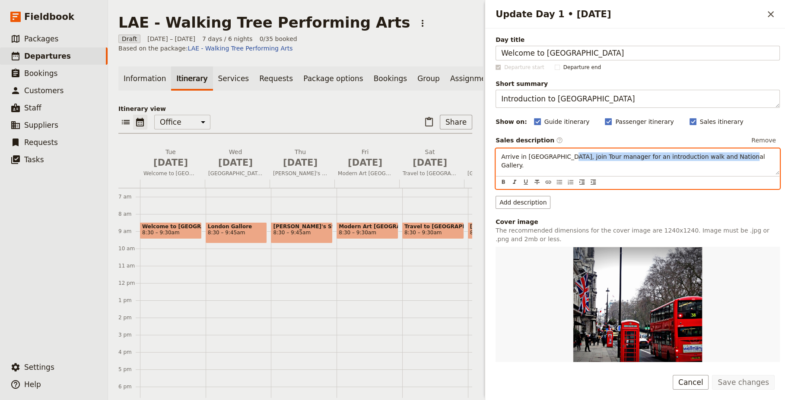
drag, startPoint x: 705, startPoint y: 155, endPoint x: 560, endPoint y: 158, distance: 145.1
click at [560, 158] on p "Arrive in [GEOGRAPHIC_DATA], join Tour manager for an introduction walk and Nat…" at bounding box center [637, 160] width 273 height 17
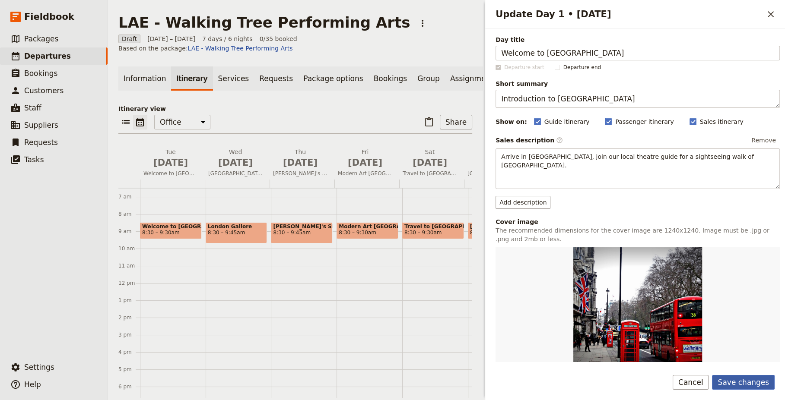
click at [745, 383] on button "Save changes" at bounding box center [743, 382] width 63 height 15
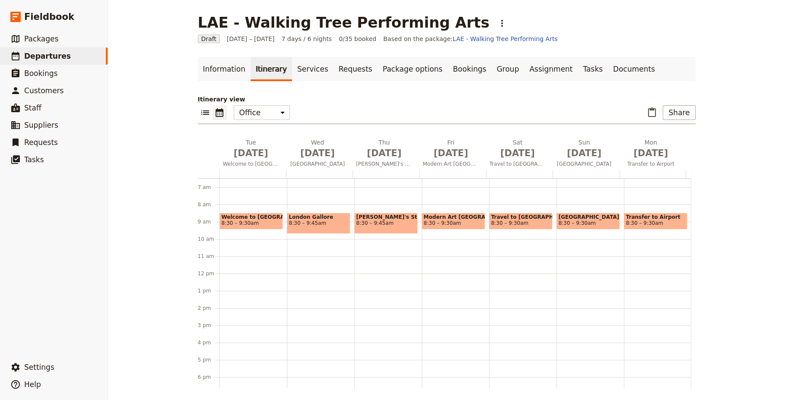
click at [314, 225] on span "8:30 – 9:45am" at bounding box center [318, 223] width 59 height 6
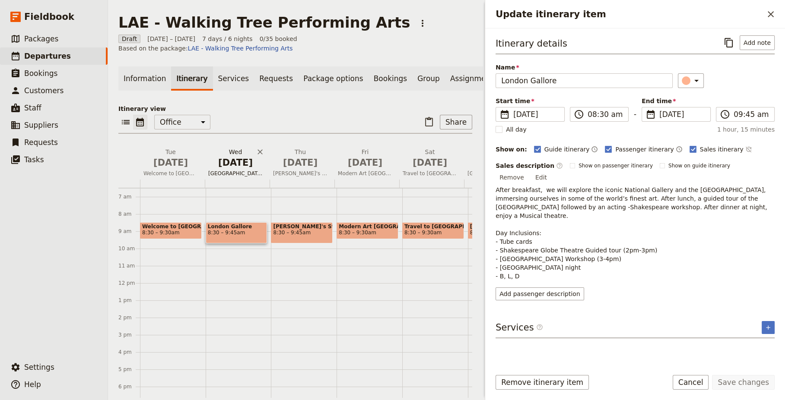
click at [230, 170] on span "[GEOGRAPHIC_DATA]" at bounding box center [235, 173] width 61 height 7
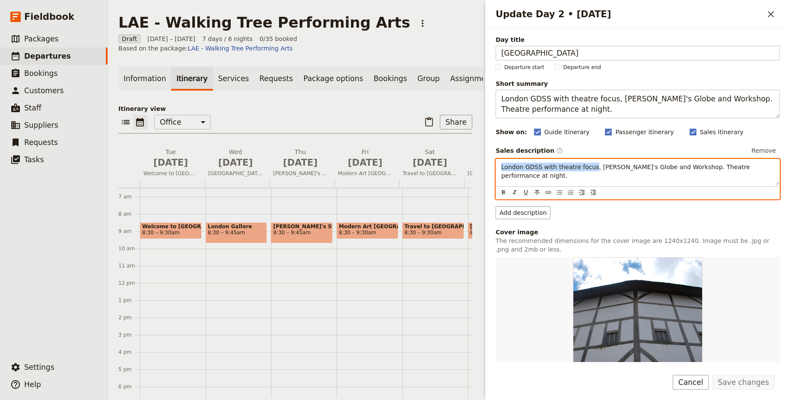
drag, startPoint x: 501, startPoint y: 166, endPoint x: 586, endPoint y: 167, distance: 84.7
click at [586, 167] on span "London GDSS with theatre focus, [PERSON_NAME]'s Globe and Workshop. Theatre per…" at bounding box center [626, 172] width 250 height 16
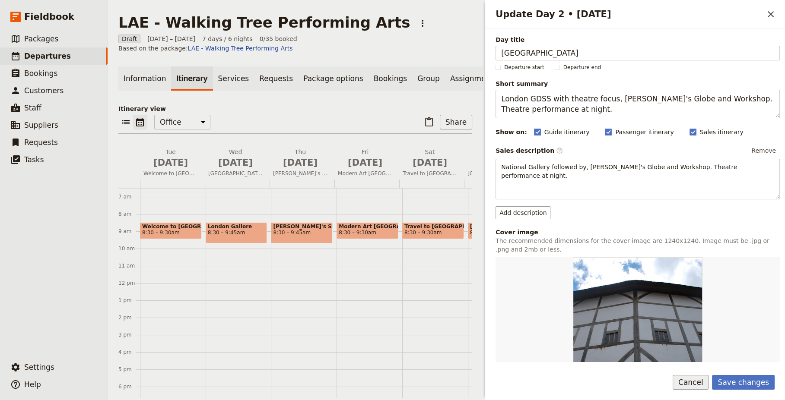
drag, startPoint x: 747, startPoint y: 382, endPoint x: 685, endPoint y: 389, distance: 62.2
click at [685, 389] on div "Save changes Cancel" at bounding box center [723, 382] width 102 height 15
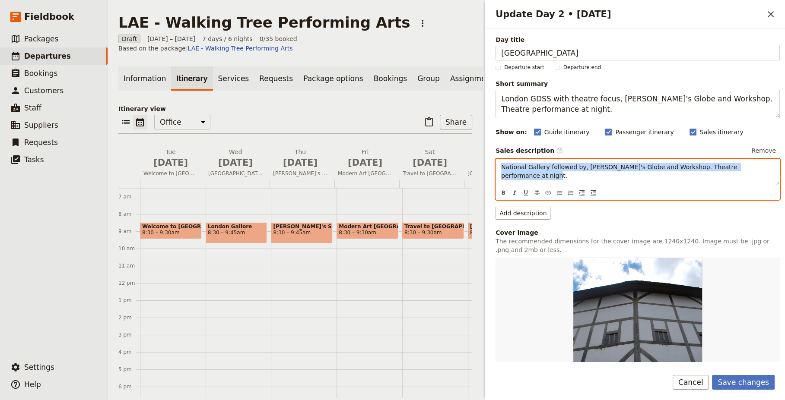
drag, startPoint x: 759, startPoint y: 166, endPoint x: 444, endPoint y: 187, distance: 315.6
click at [444, 187] on div "LAE - Walking Tree Performing Arts ​ Draft [DATE] – [DATE] 7 days / 6 nights 0/…" at bounding box center [446, 200] width 677 height 400
copy span "National Gallery followed by, [PERSON_NAME]'s Globe and Workshop. Theatre perfo…"
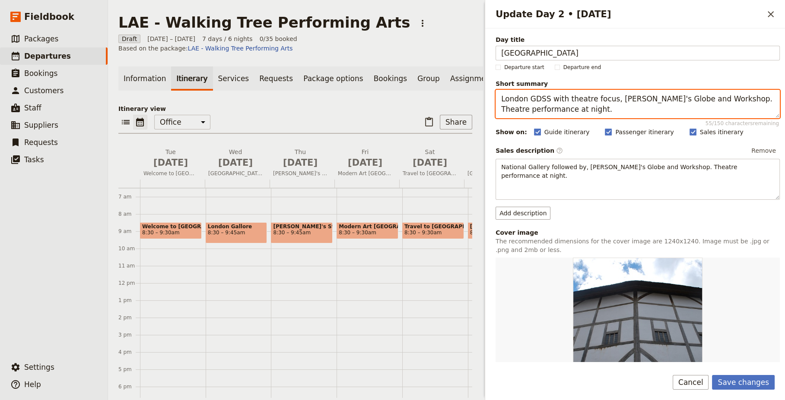
drag, startPoint x: 576, startPoint y: 114, endPoint x: 484, endPoint y: 97, distance: 94.0
click at [484, 97] on div "Update Day 2 • [DATE] ​ Day title [GEOGRAPHIC_DATA] Departure start Departure e…" at bounding box center [633, 200] width 302 height 400
paste textarea "National Gallery followed by"
type textarea "National Gallery followed by, [PERSON_NAME]'s Globe and Workshop. Theatre perfo…"
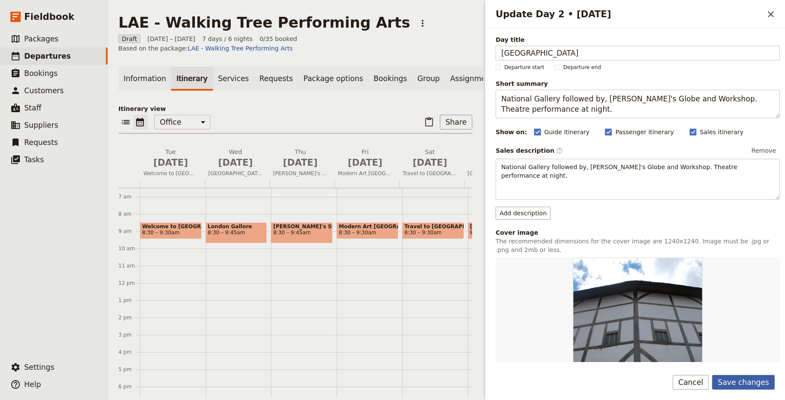
click at [751, 383] on button "Save changes" at bounding box center [743, 382] width 63 height 15
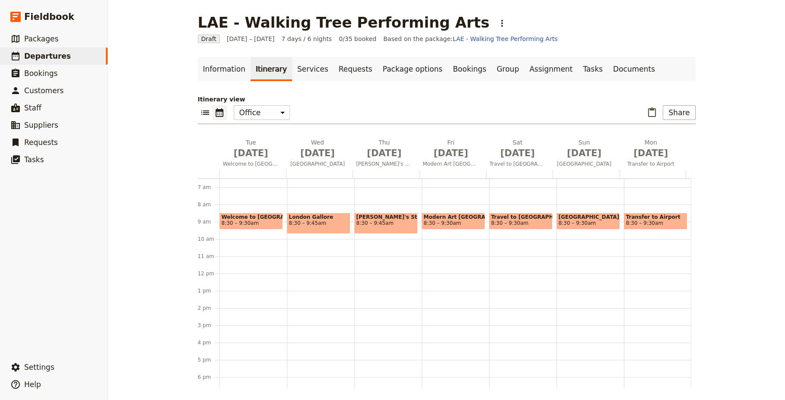
click at [260, 221] on span "8:30 – 9:30am" at bounding box center [251, 223] width 59 height 6
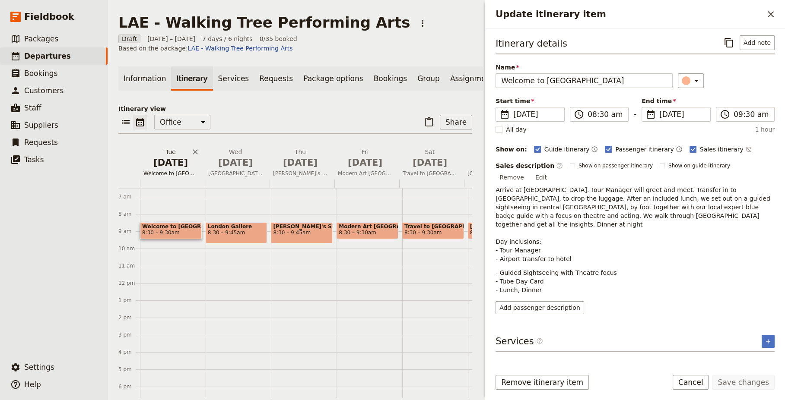
click at [171, 170] on span "Welcome to [GEOGRAPHIC_DATA]" at bounding box center [170, 173] width 61 height 7
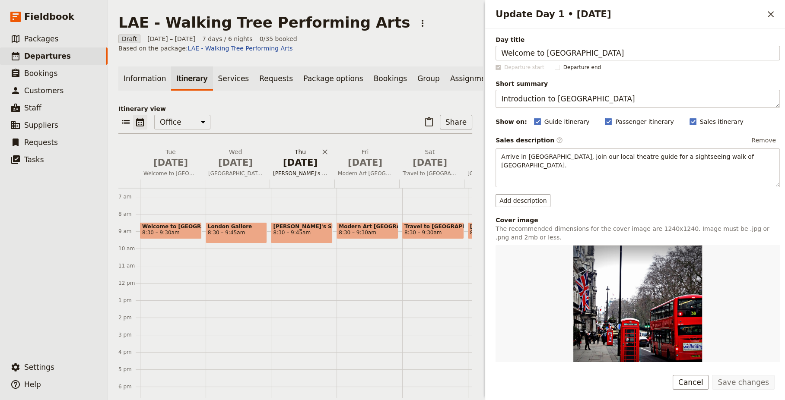
click at [298, 163] on button "[DATE] [PERSON_NAME]'s Stratford on Avon" at bounding box center [301, 164] width 65 height 32
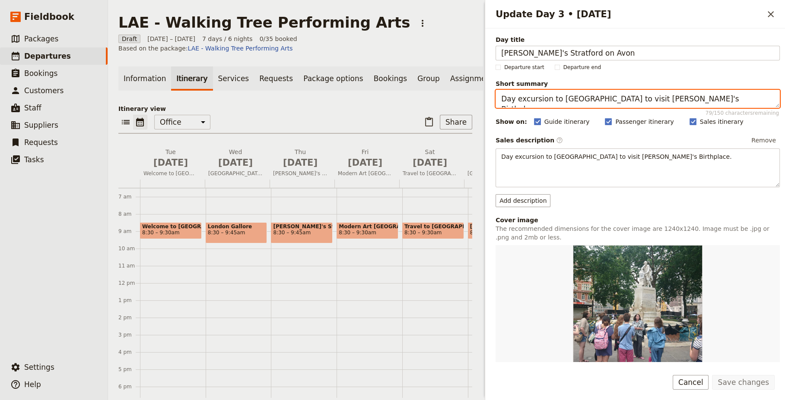
click at [739, 100] on textarea "Day excursion to [GEOGRAPHIC_DATA] to visit [PERSON_NAME]'s Birthplace." at bounding box center [637, 99] width 284 height 18
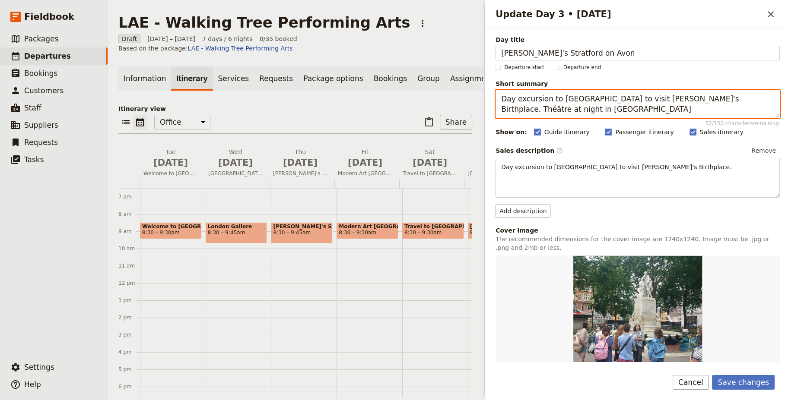
drag, startPoint x: 747, startPoint y: 98, endPoint x: 739, endPoint y: 98, distance: 7.3
click at [739, 98] on textarea "Day excursion to [GEOGRAPHIC_DATA] to visit [PERSON_NAME]'s Birthplace. Théâtre…" at bounding box center [637, 104] width 284 height 29
click at [558, 110] on textarea "Day excursion to [GEOGRAPHIC_DATA] to visit [PERSON_NAME]'s Birthplace. Theatre…" at bounding box center [637, 104] width 284 height 29
drag, startPoint x: 561, startPoint y: 110, endPoint x: 731, endPoint y: 97, distance: 170.7
click at [731, 97] on textarea "Day excursion to [GEOGRAPHIC_DATA] to visit [PERSON_NAME]'s Birthplace. Theatre…" at bounding box center [637, 104] width 284 height 29
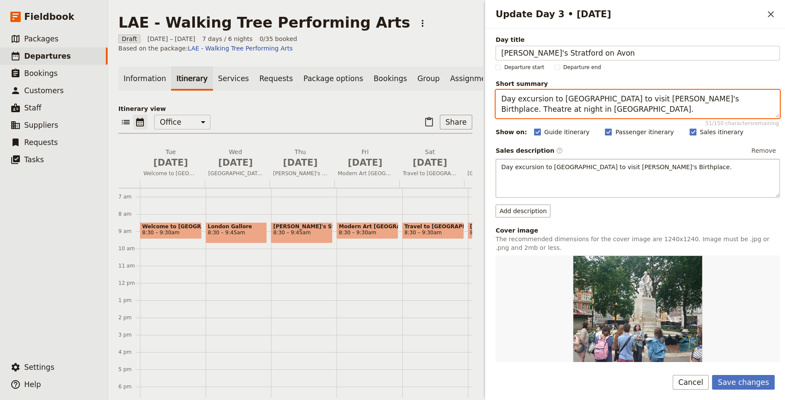
type textarea "Day excursion to [GEOGRAPHIC_DATA] to visit [PERSON_NAME]'s Birthplace. Theatre…"
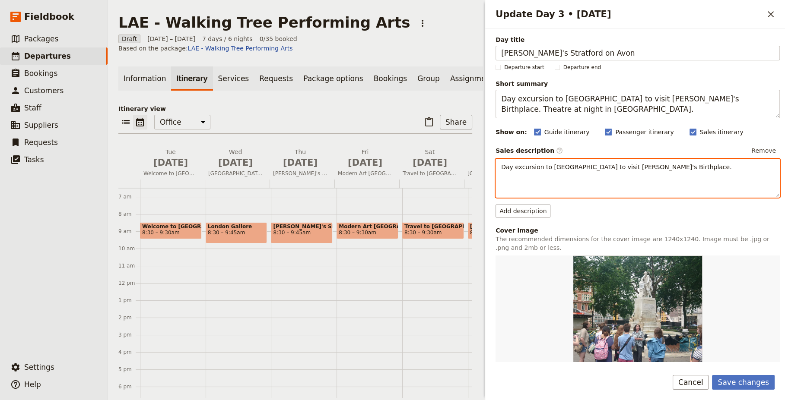
click at [696, 165] on p "Day excursion to [GEOGRAPHIC_DATA] to visit [PERSON_NAME]'s Birthplace." at bounding box center [637, 167] width 273 height 9
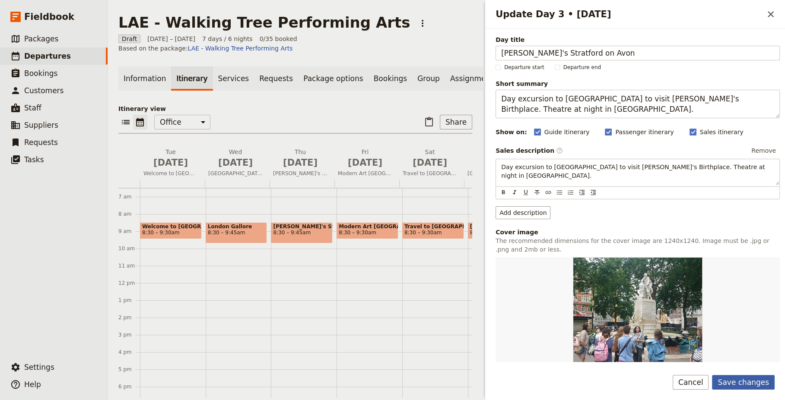
click at [748, 384] on button "Save changes" at bounding box center [743, 382] width 63 height 15
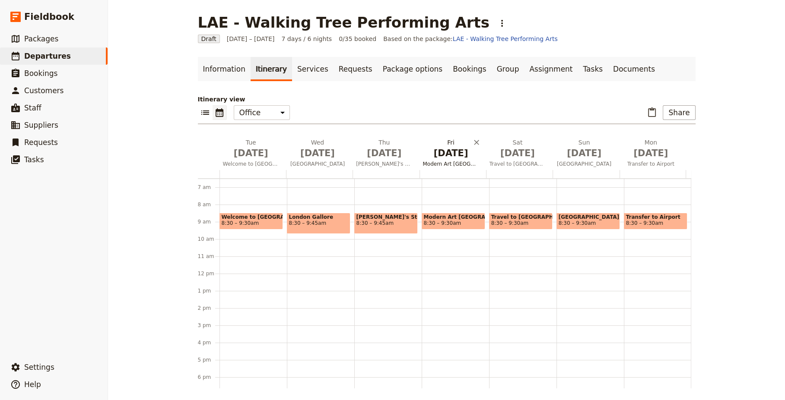
click at [446, 164] on span "Modern Art [GEOGRAPHIC_DATA]" at bounding box center [450, 164] width 63 height 7
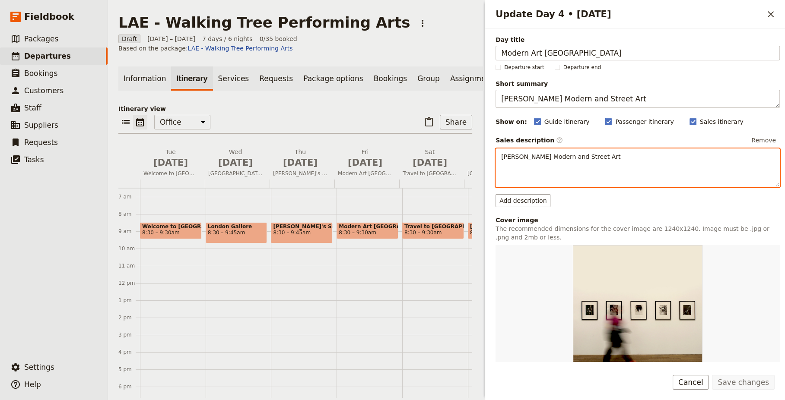
click at [609, 155] on p "[PERSON_NAME] Modern and Street Art" at bounding box center [637, 156] width 273 height 9
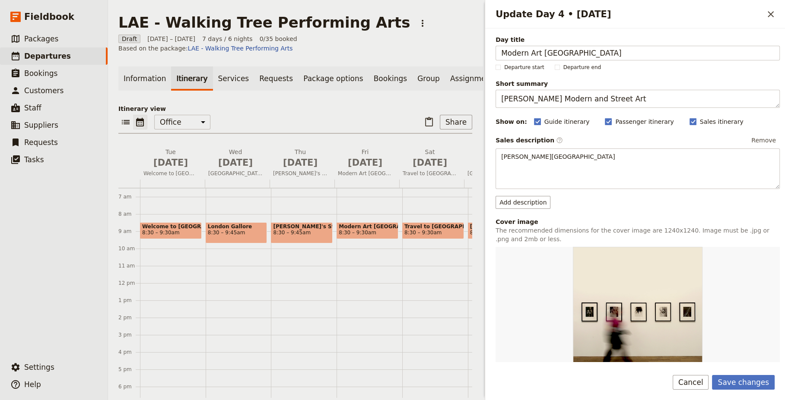
drag, startPoint x: 743, startPoint y: 385, endPoint x: 670, endPoint y: 350, distance: 80.4
click at [743, 384] on button "Save changes" at bounding box center [743, 382] width 63 height 15
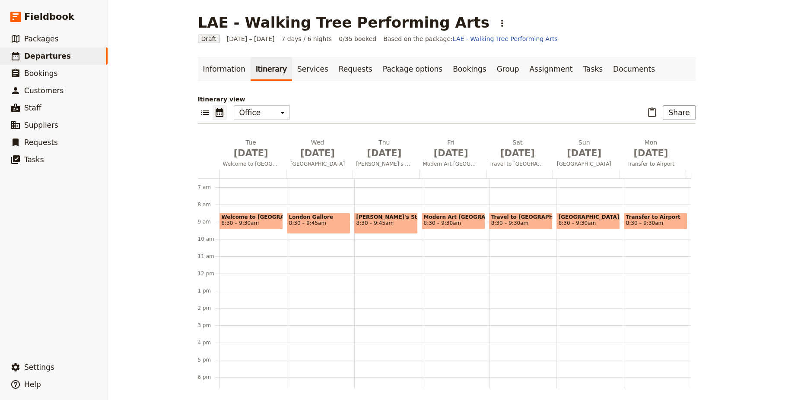
click at [444, 220] on span "8:30 – 9:30am" at bounding box center [443, 223] width 38 height 6
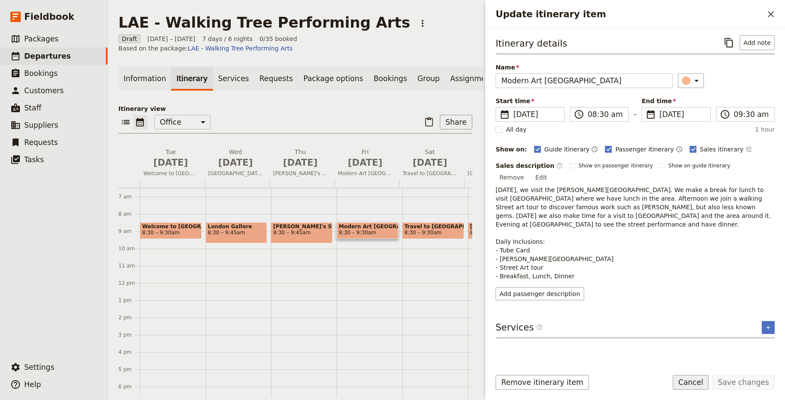
click at [704, 382] on button "Cancel" at bounding box center [690, 382] width 36 height 15
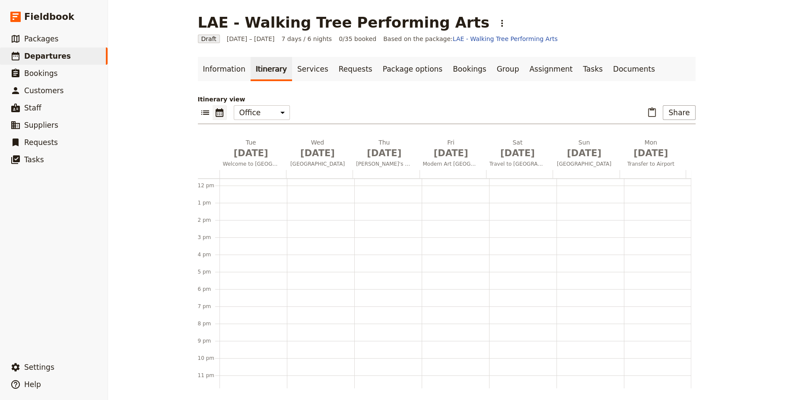
scroll to position [204, 0]
click at [608, 69] on link "Documents" at bounding box center [634, 69] width 52 height 24
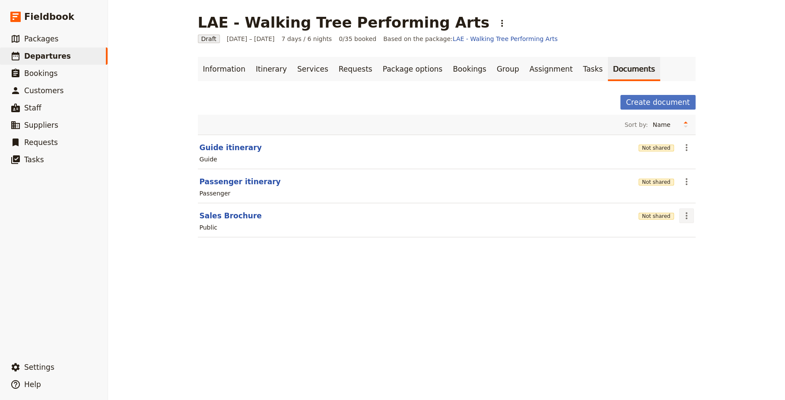
click at [685, 216] on icon "Actions" at bounding box center [686, 215] width 2 height 7
click at [700, 234] on span "Share" at bounding box center [708, 234] width 52 height 9
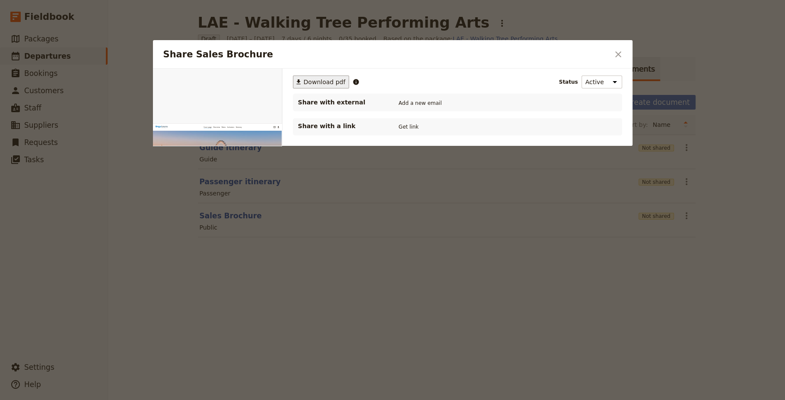
click at [327, 80] on span "Download pdf" at bounding box center [325, 82] width 42 height 9
click at [379, 187] on div "​ Download pdf Status Active Inactive Share with external Add a new email Share…" at bounding box center [457, 161] width 350 height 184
click at [618, 53] on icon "Close dialog" at bounding box center [618, 54] width 6 height 6
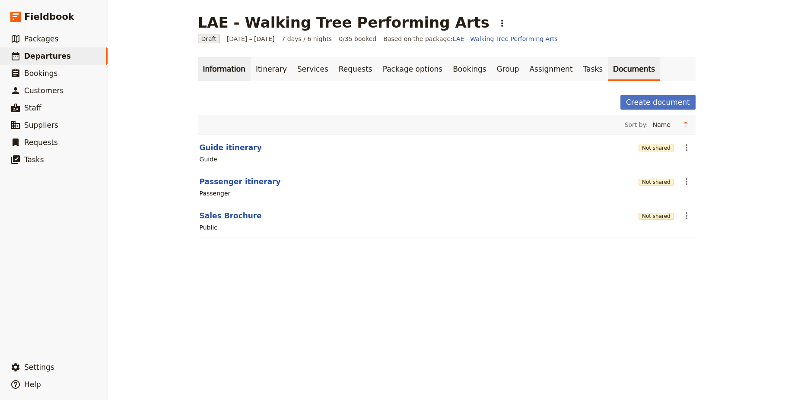
click at [219, 69] on link "Information" at bounding box center [224, 69] width 53 height 24
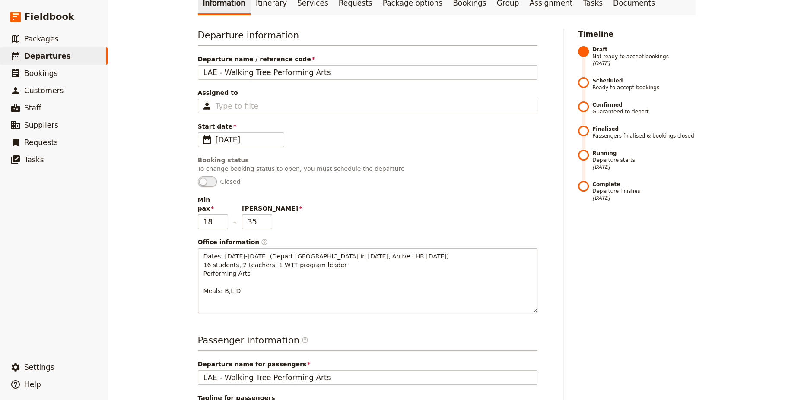
scroll to position [69, 0]
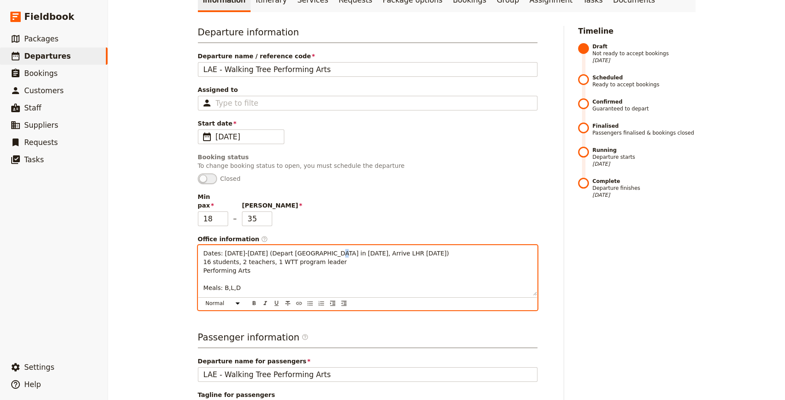
click at [316, 250] on span "Dates: [DATE]-[DATE] (Depart [GEOGRAPHIC_DATA] in [DATE], Arrive LHR [DATE]) 16…" at bounding box center [326, 270] width 246 height 41
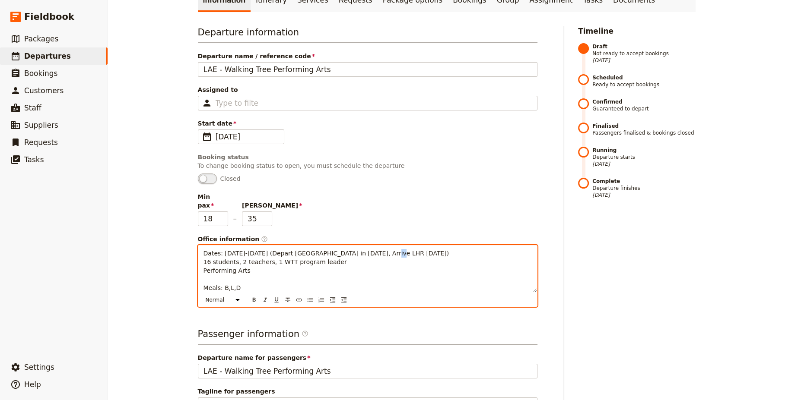
drag, startPoint x: 371, startPoint y: 244, endPoint x: 367, endPoint y: 245, distance: 4.8
click at [367, 250] on span "Dates: [DATE]-[DATE] (Depart [GEOGRAPHIC_DATA] in [DATE], Arrive LHR [DATE]) 16…" at bounding box center [326, 270] width 246 height 41
click at [268, 260] on p "Dates: [DATE]-[DATE] (Depart [GEOGRAPHIC_DATA] in [DATE], Arrive LHR [DATE]) 16…" at bounding box center [367, 270] width 328 height 43
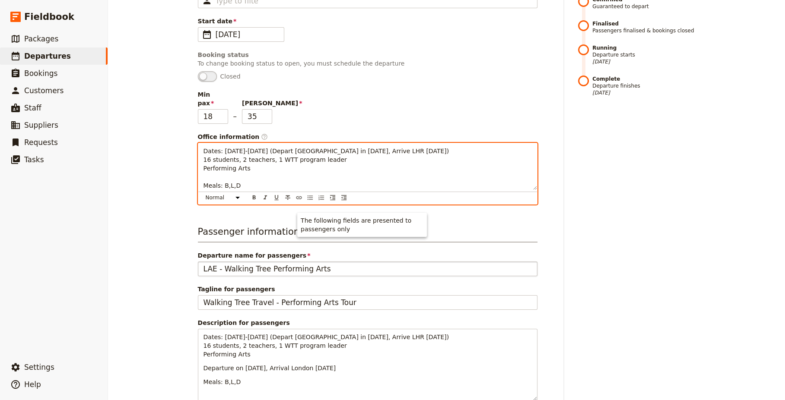
scroll to position [173, 0]
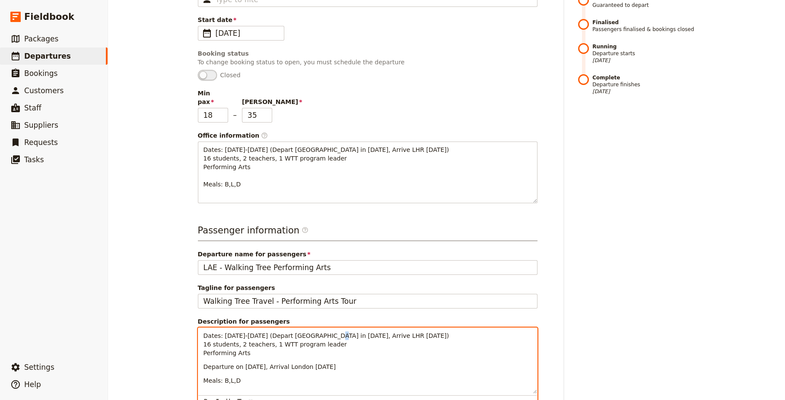
click at [317, 333] on span "Dates: [DATE]-[DATE] (Depart [GEOGRAPHIC_DATA] in [DATE], Arrive LHR [DATE]) 16…" at bounding box center [326, 345] width 246 height 24
drag, startPoint x: 371, startPoint y: 327, endPoint x: 366, endPoint y: 328, distance: 5.1
click at [366, 333] on span "Dates: [DATE]-[DATE] (Depart [GEOGRAPHIC_DATA] in [DATE], Arrive LHR [DATE]) 16…" at bounding box center [326, 345] width 246 height 24
drag, startPoint x: 349, startPoint y: 337, endPoint x: 337, endPoint y: 333, distance: 12.0
click at [348, 337] on p "Dates: [DATE]-[DATE] (Depart [GEOGRAPHIC_DATA] in [DATE], Arrive LHR [DATE]) 16…" at bounding box center [367, 345] width 328 height 26
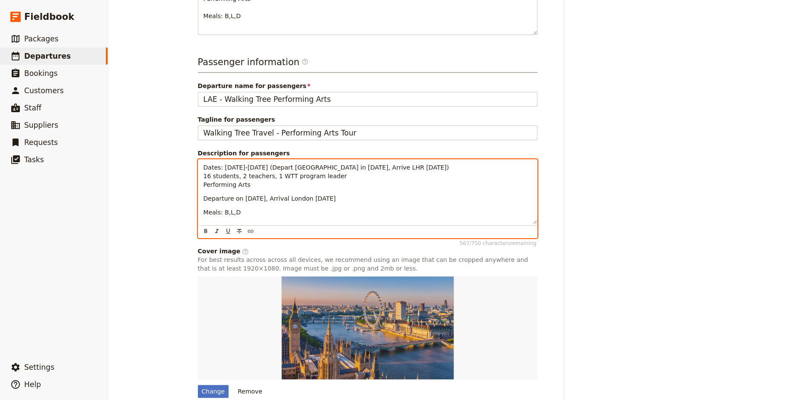
scroll to position [372, 0]
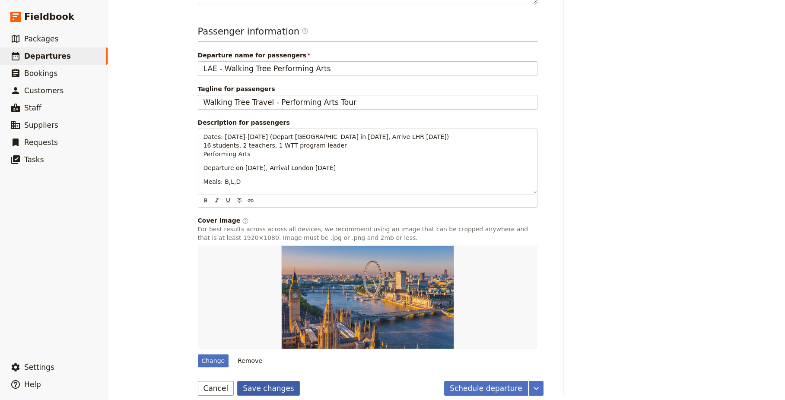
click at [271, 381] on button "Save changes" at bounding box center [268, 388] width 63 height 15
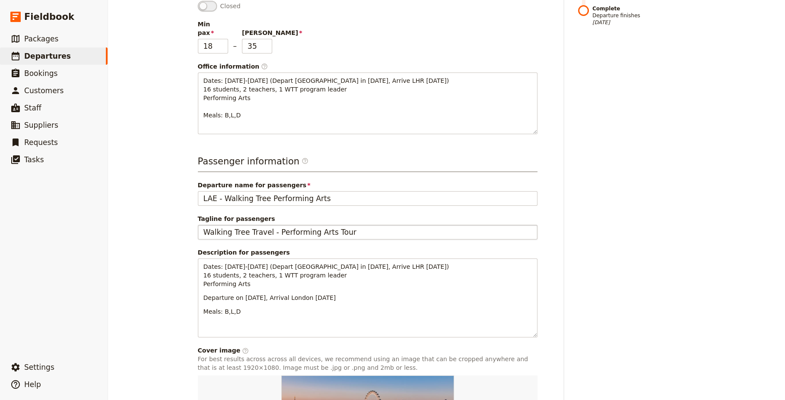
scroll to position [0, 0]
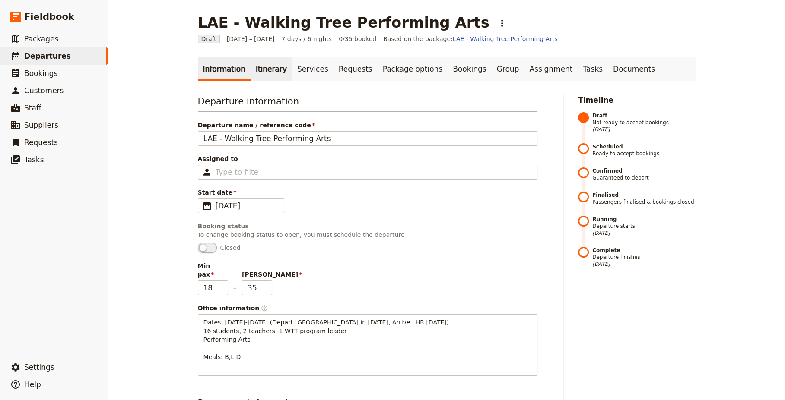
click at [266, 67] on link "Itinerary" at bounding box center [270, 69] width 41 height 24
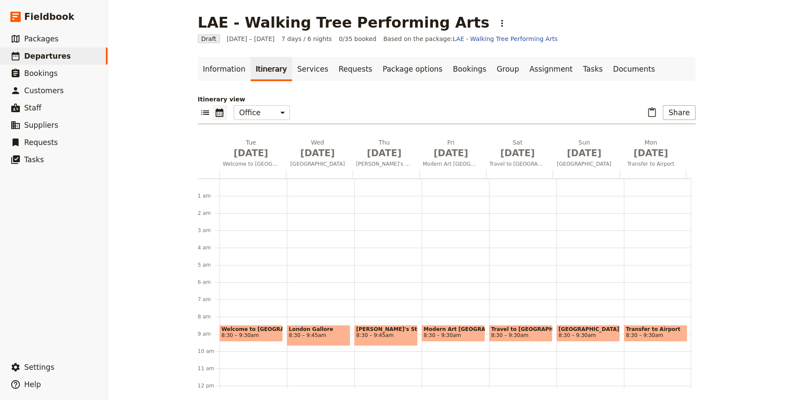
scroll to position [112, 0]
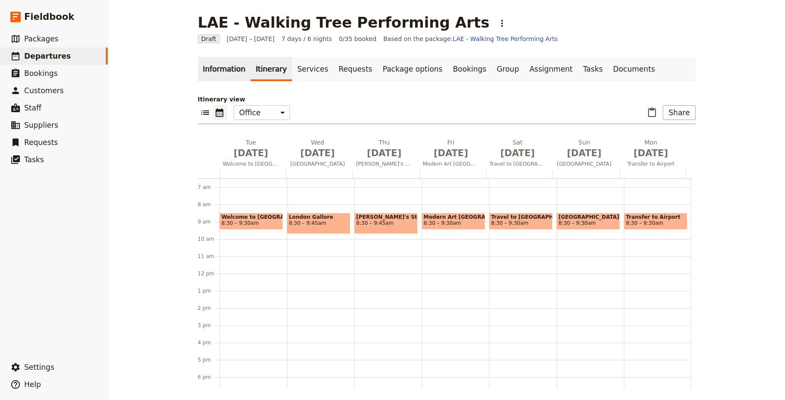
click at [223, 73] on link "Information" at bounding box center [224, 69] width 53 height 24
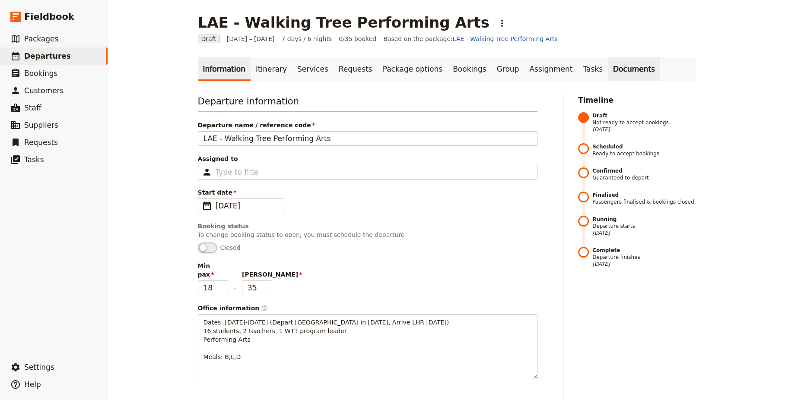
click at [608, 71] on link "Documents" at bounding box center [634, 69] width 52 height 24
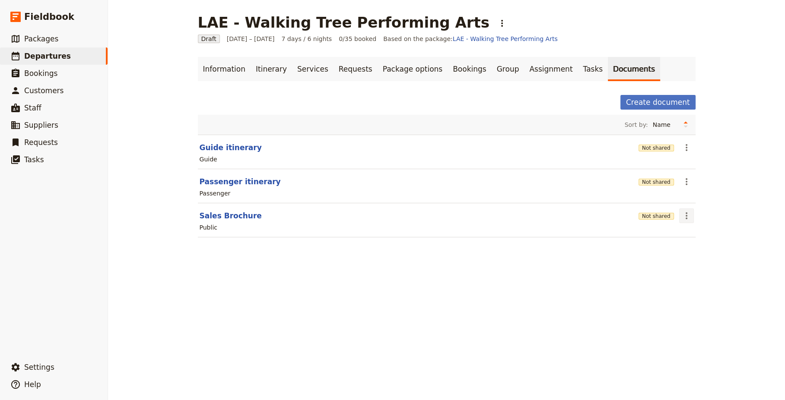
click at [685, 216] on icon "Actions" at bounding box center [686, 216] width 10 height 10
click at [700, 235] on span "Share" at bounding box center [708, 234] width 52 height 9
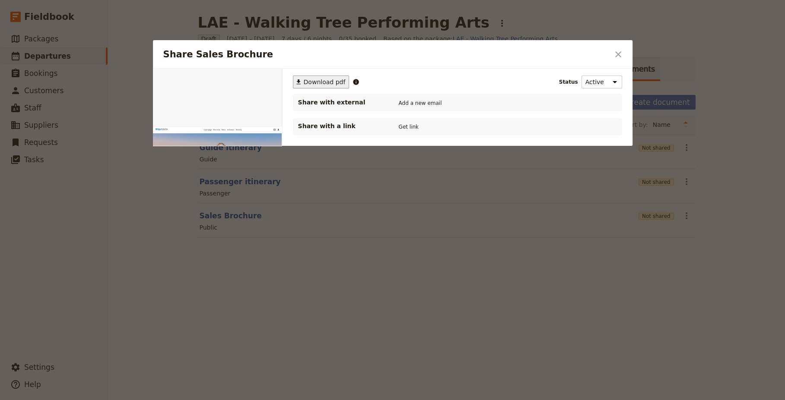
click at [332, 79] on span "Download pdf" at bounding box center [325, 82] width 42 height 9
click at [617, 55] on icon "Close dialog" at bounding box center [618, 54] width 6 height 6
